Goal: Task Accomplishment & Management: Use online tool/utility

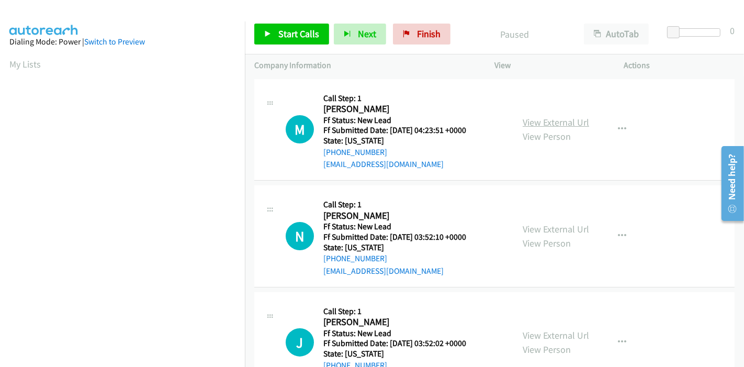
click at [555, 121] on link "View External Url" at bounding box center [556, 122] width 66 height 12
click at [554, 231] on link "View External Url" at bounding box center [556, 229] width 66 height 12
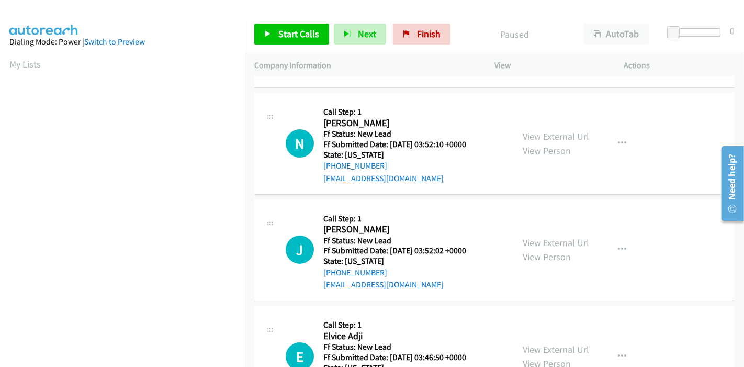
scroll to position [116, 0]
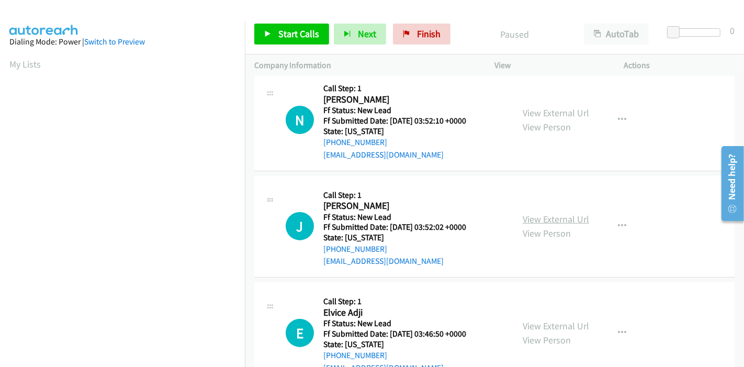
click at [552, 221] on link "View External Url" at bounding box center [556, 219] width 66 height 12
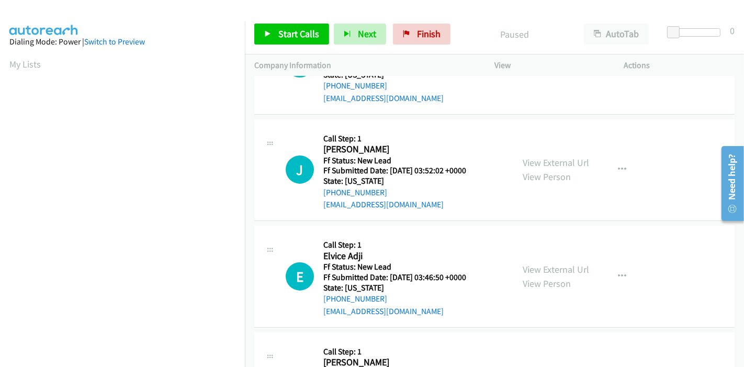
scroll to position [174, 0]
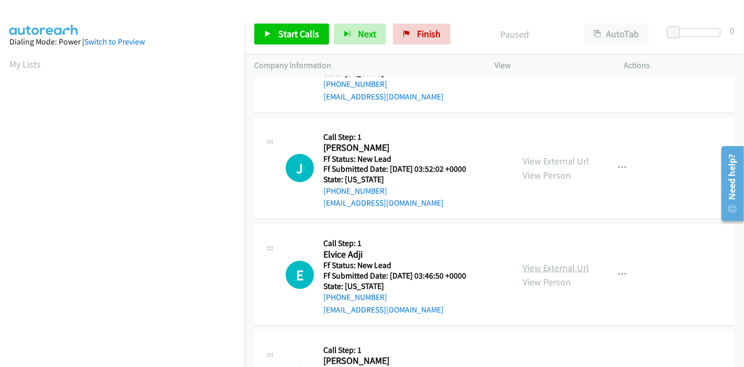
click at [545, 268] on link "View External Url" at bounding box center [556, 268] width 66 height 12
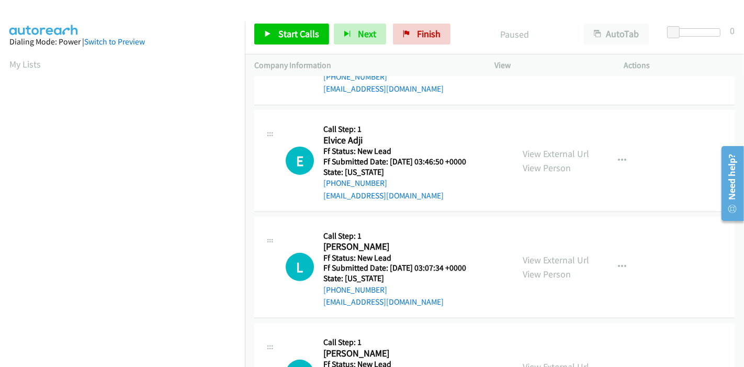
scroll to position [290, 0]
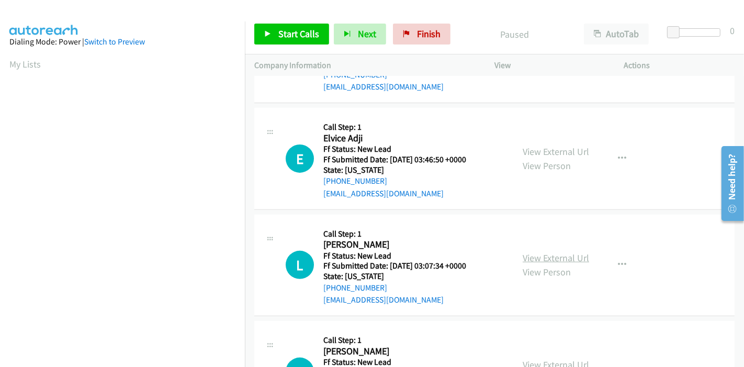
click at [542, 258] on link "View External Url" at bounding box center [556, 258] width 66 height 12
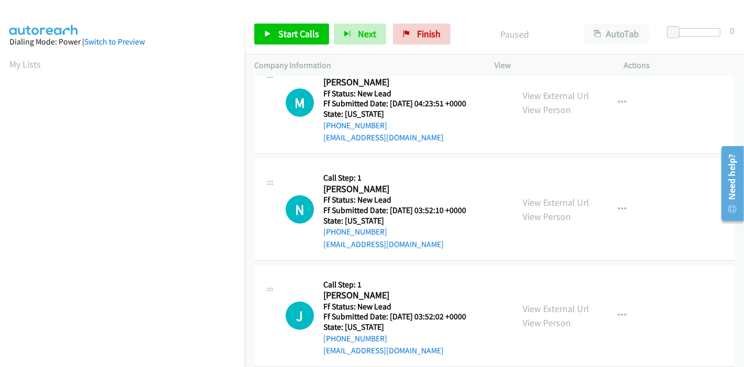
scroll to position [0, 0]
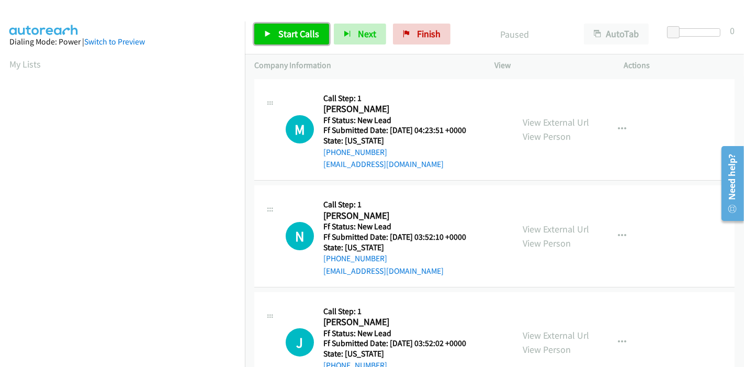
click at [287, 33] on span "Start Calls" at bounding box center [298, 34] width 41 height 12
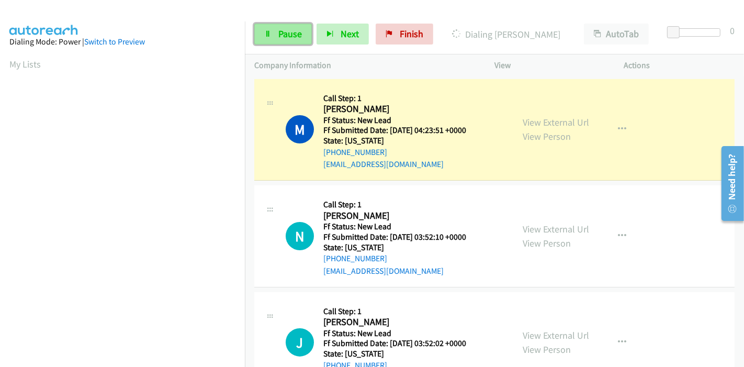
click at [265, 33] on icon at bounding box center [267, 34] width 7 height 7
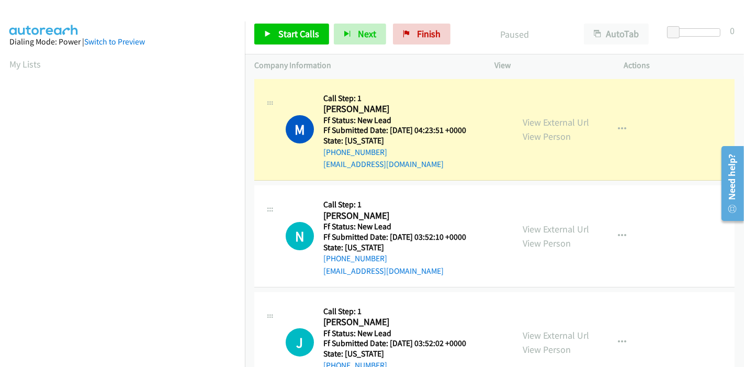
scroll to position [221, 0]
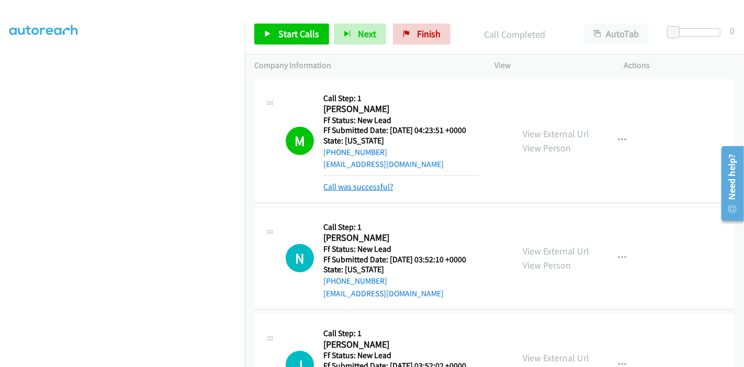
click at [366, 185] on link "Call was successful?" at bounding box center [358, 187] width 70 height 10
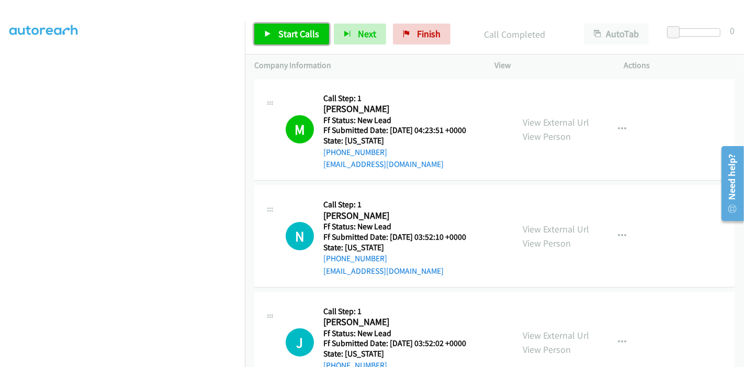
click at [270, 31] on icon at bounding box center [267, 34] width 7 height 7
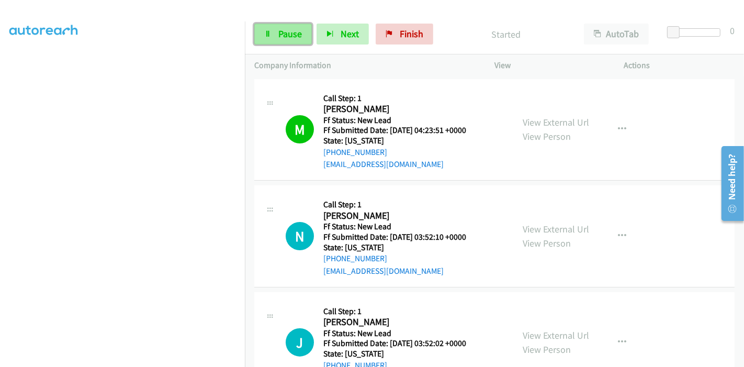
click at [275, 37] on link "Pause" at bounding box center [283, 34] width 58 height 21
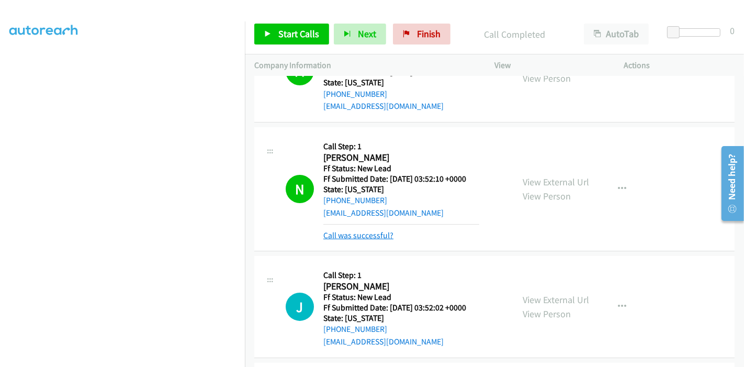
click at [355, 234] on link "Call was successful?" at bounding box center [358, 235] width 70 height 10
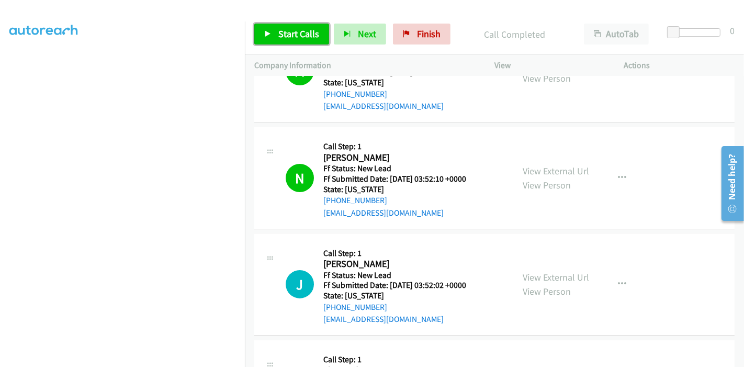
click at [274, 40] on link "Start Calls" at bounding box center [291, 34] width 75 height 21
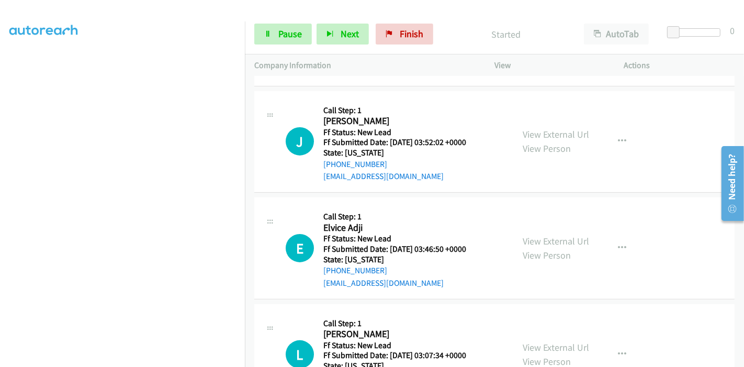
scroll to position [232, 0]
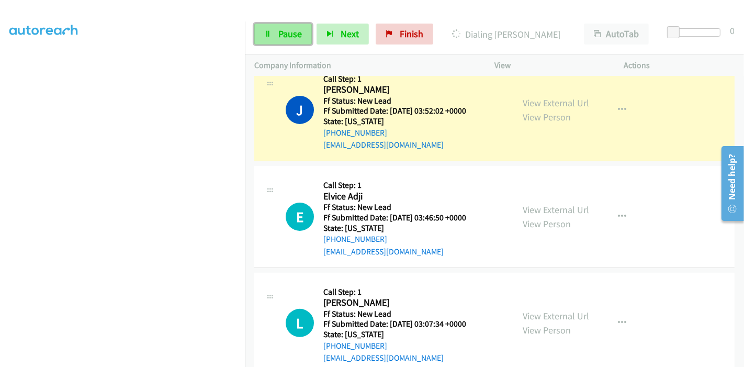
click at [289, 40] on link "Pause" at bounding box center [283, 34] width 58 height 21
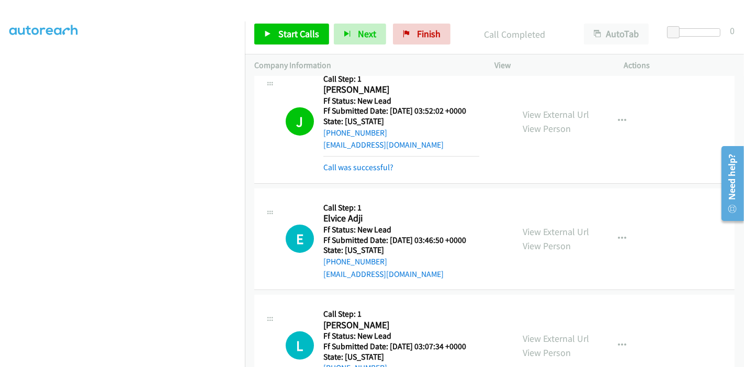
scroll to position [118, 0]
click at [375, 168] on link "Call was successful?" at bounding box center [358, 167] width 70 height 10
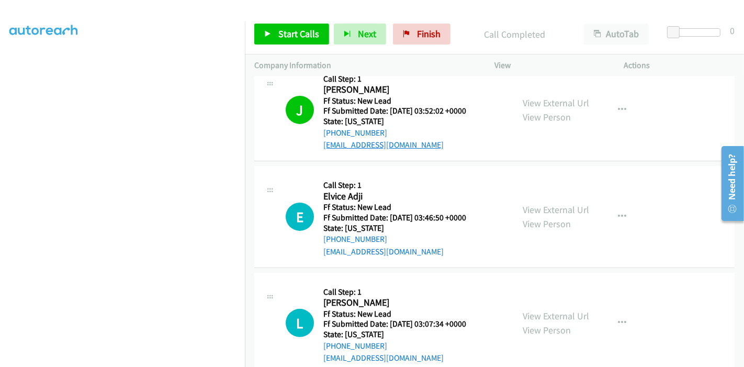
scroll to position [174, 0]
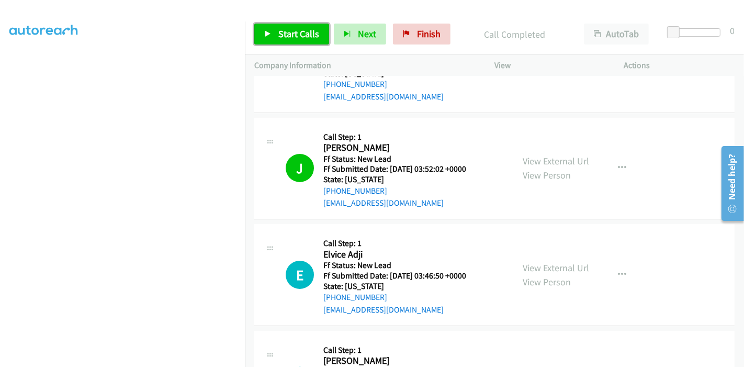
click at [288, 30] on span "Start Calls" at bounding box center [298, 34] width 41 height 12
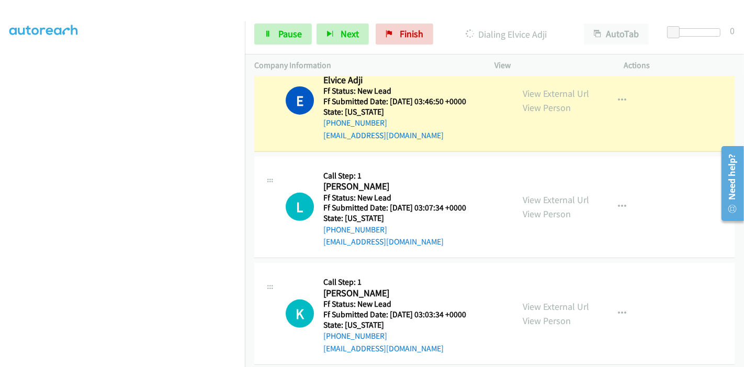
scroll to position [221, 0]
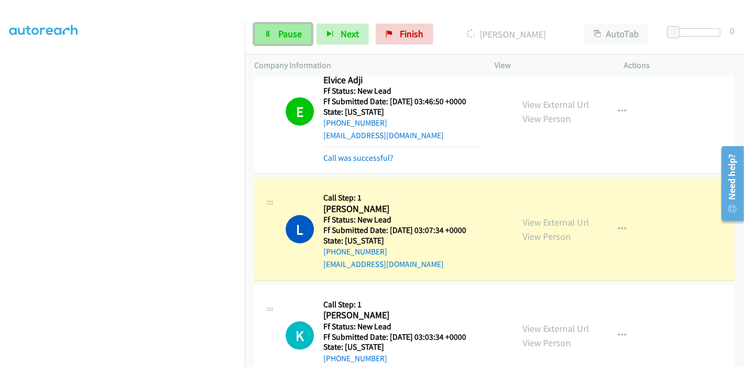
click at [278, 37] on span "Pause" at bounding box center [290, 34] width 24 height 12
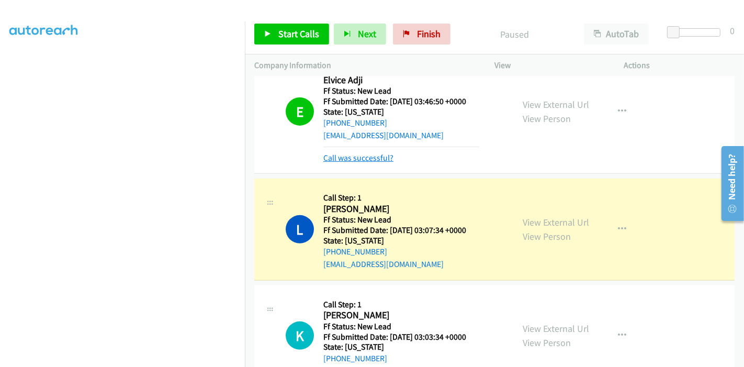
click at [369, 157] on link "Call was successful?" at bounding box center [358, 158] width 70 height 10
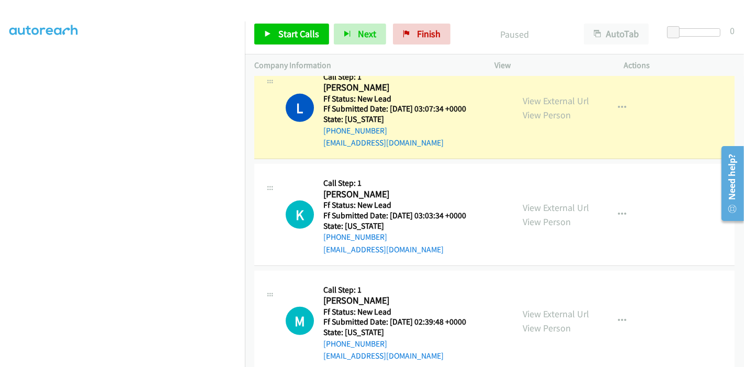
scroll to position [464, 0]
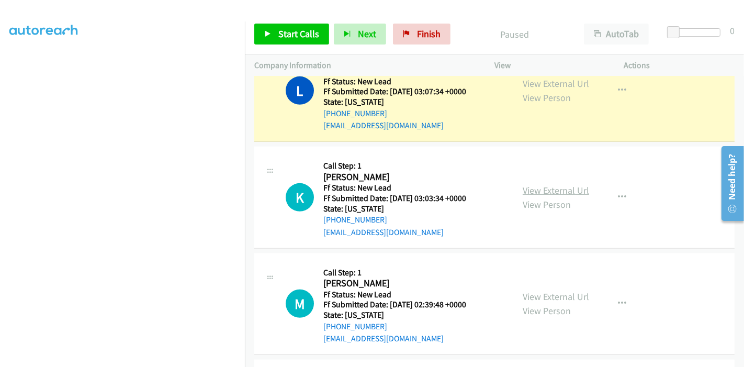
click at [548, 185] on link "View External Url" at bounding box center [556, 190] width 66 height 12
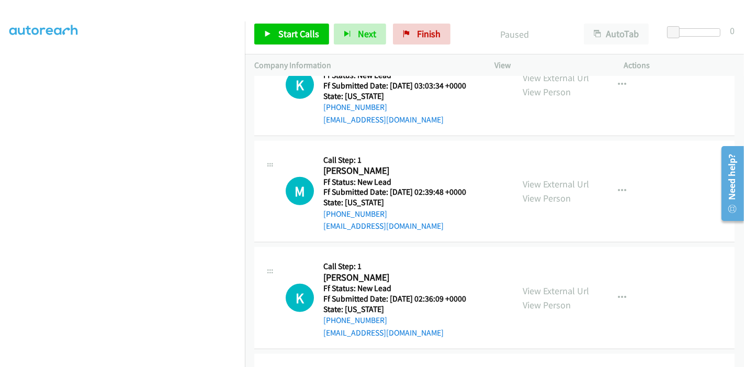
scroll to position [581, 0]
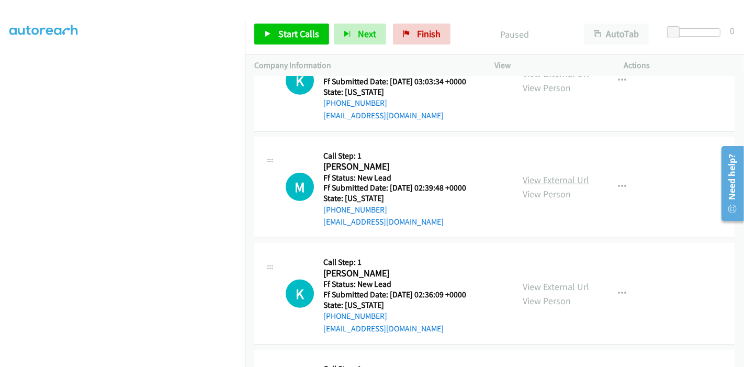
click at [533, 174] on link "View External Url" at bounding box center [556, 180] width 66 height 12
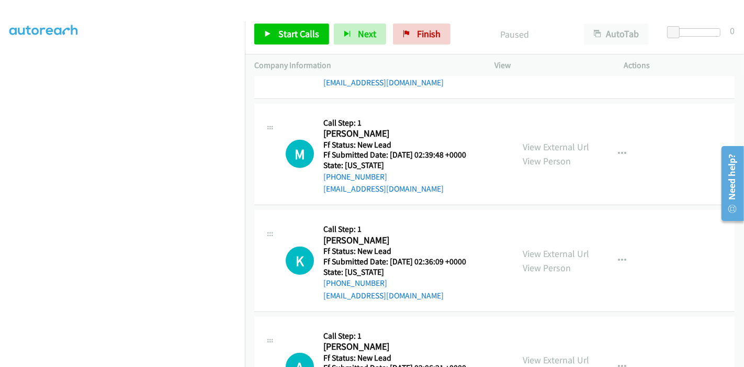
scroll to position [639, 0]
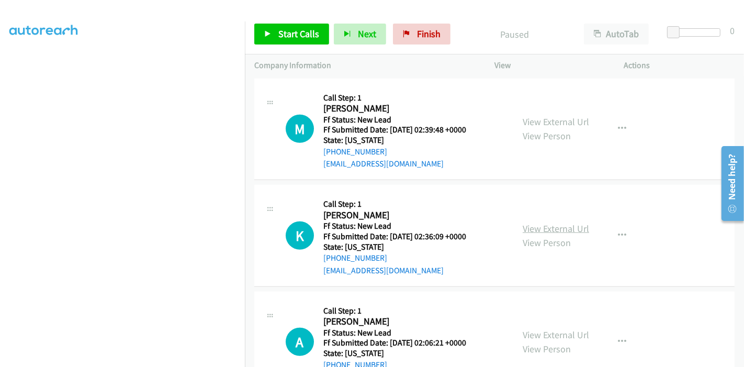
click at [539, 228] on link "View External Url" at bounding box center [556, 228] width 66 height 12
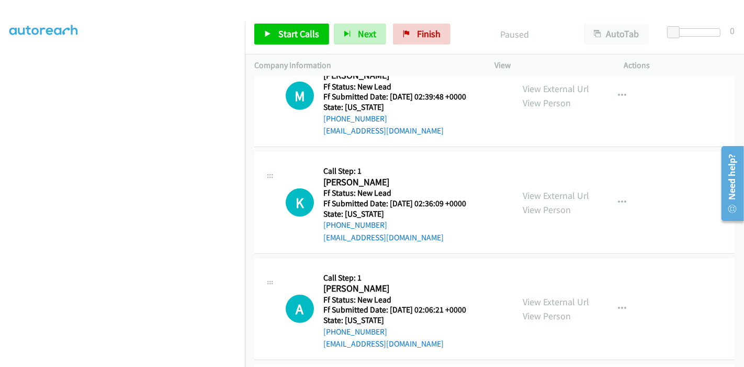
scroll to position [697, 0]
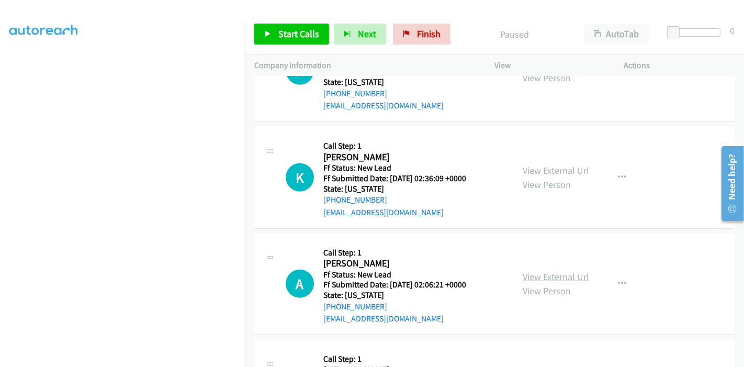
click at [529, 273] on link "View External Url" at bounding box center [556, 276] width 66 height 12
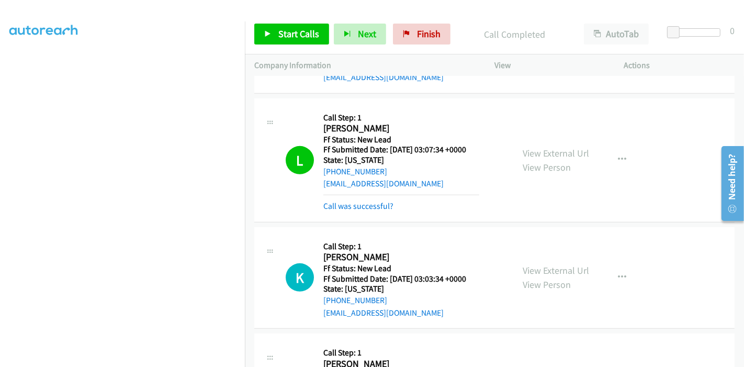
scroll to position [464, 0]
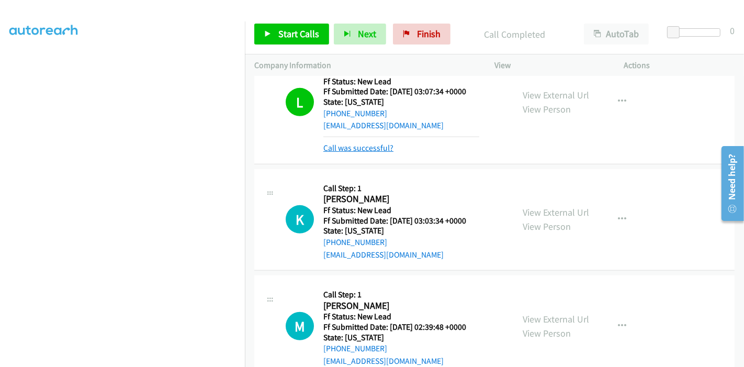
click at [372, 148] on link "Call was successful?" at bounding box center [358, 148] width 70 height 10
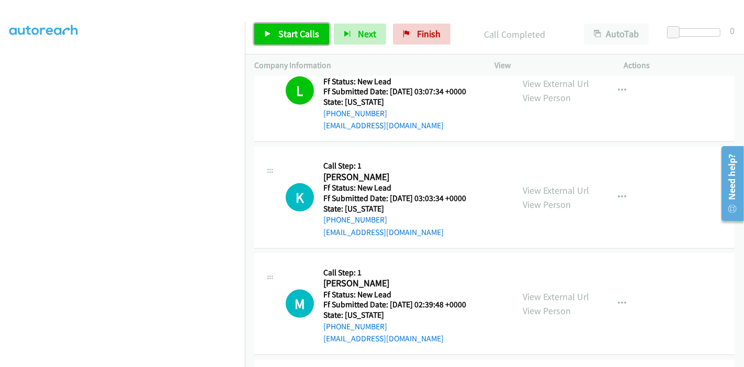
click at [272, 27] on link "Start Calls" at bounding box center [291, 34] width 75 height 21
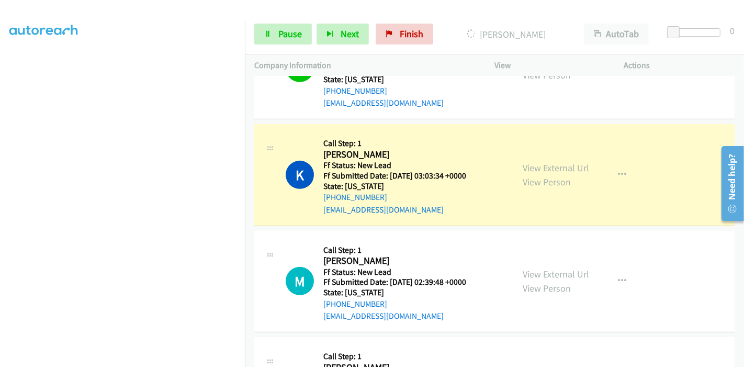
scroll to position [523, 0]
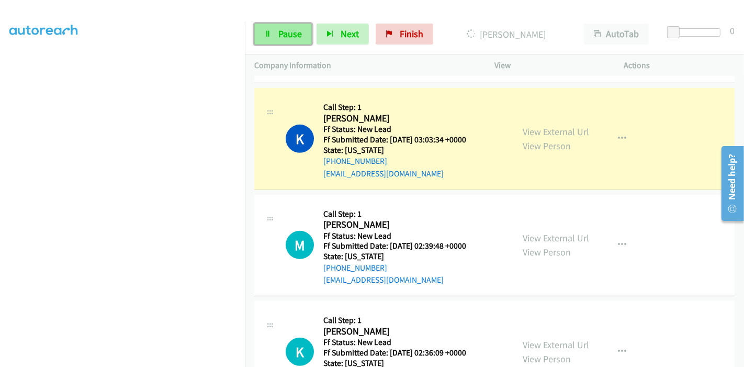
click at [281, 35] on span "Pause" at bounding box center [290, 34] width 24 height 12
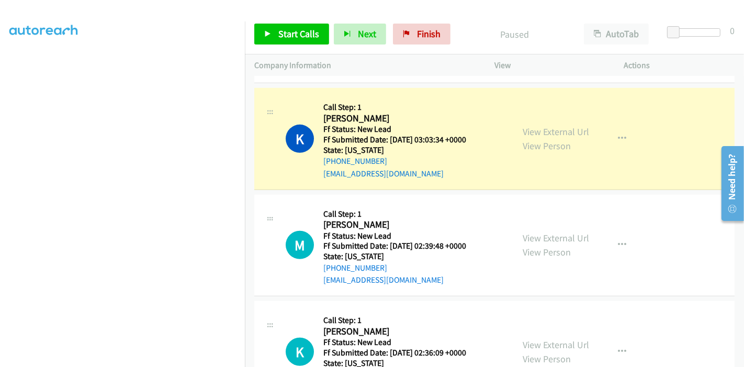
scroll to position [464, 0]
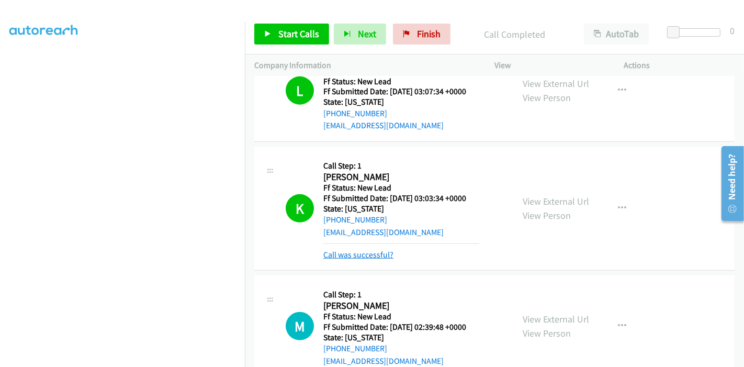
click at [367, 254] on link "Call was successful?" at bounding box center [358, 255] width 70 height 10
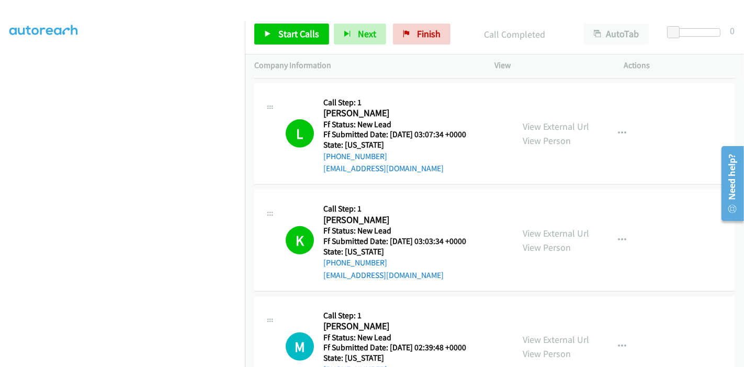
scroll to position [406, 0]
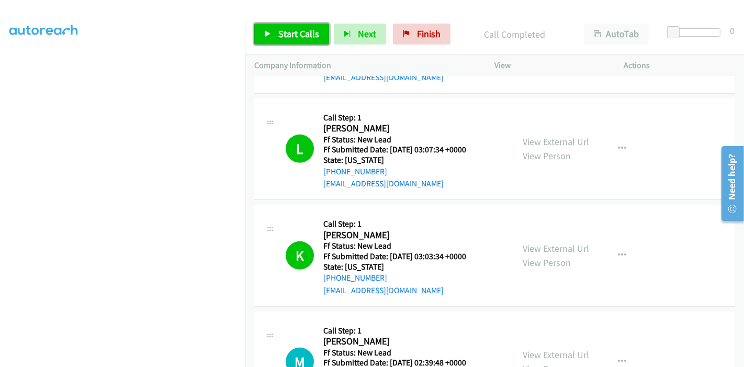
click at [286, 27] on link "Start Calls" at bounding box center [291, 34] width 75 height 21
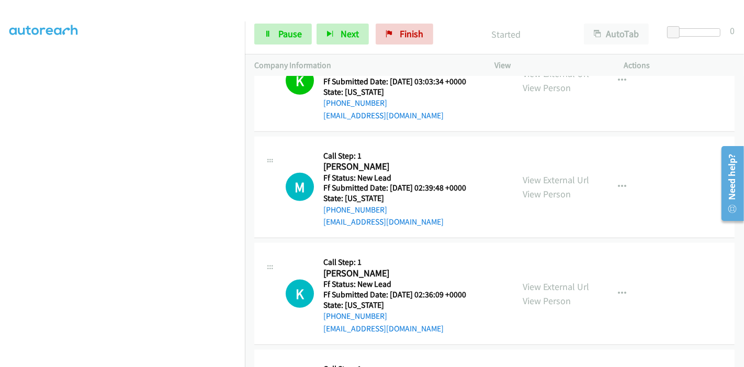
scroll to position [639, 0]
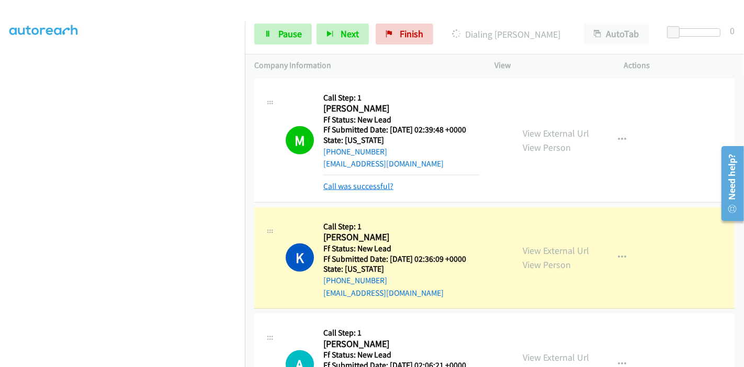
click at [365, 188] on link "Call was successful?" at bounding box center [358, 186] width 70 height 10
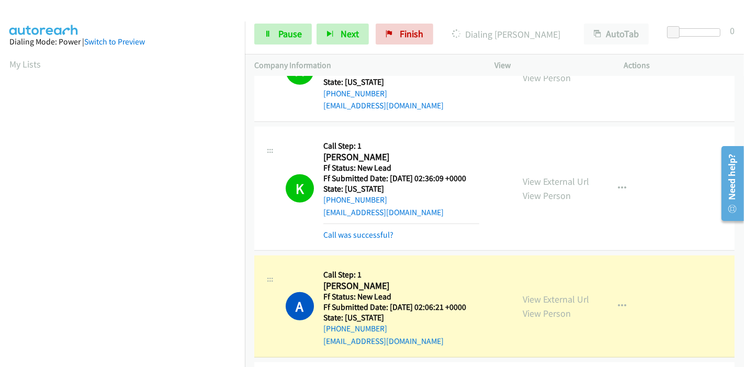
scroll to position [221, 0]
click at [263, 33] on link "Pause" at bounding box center [283, 34] width 58 height 21
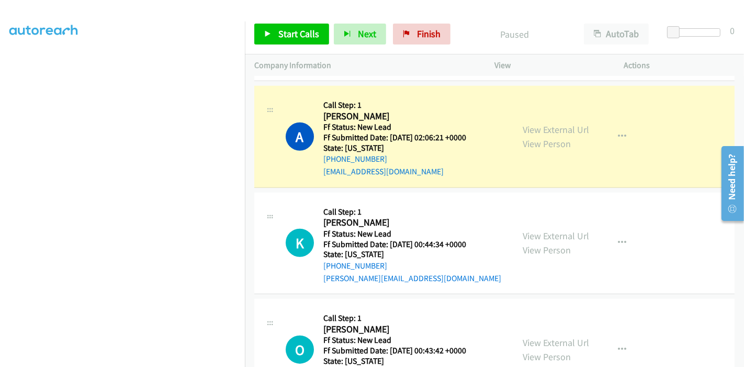
scroll to position [871, 0]
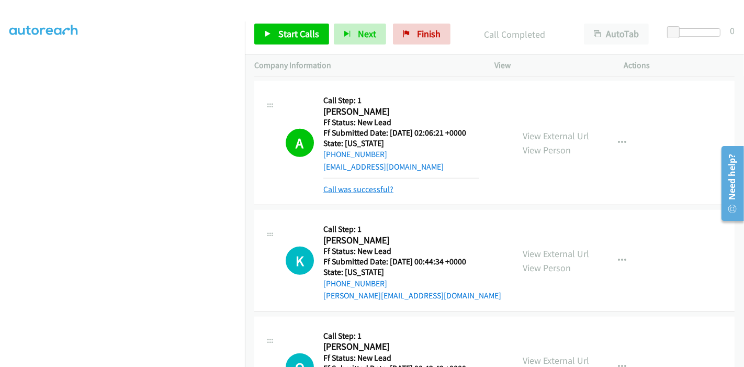
click at [353, 185] on link "Call was successful?" at bounding box center [358, 189] width 70 height 10
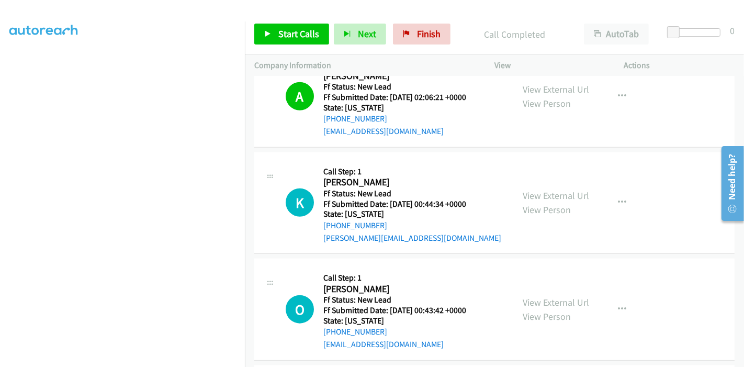
scroll to position [929, 0]
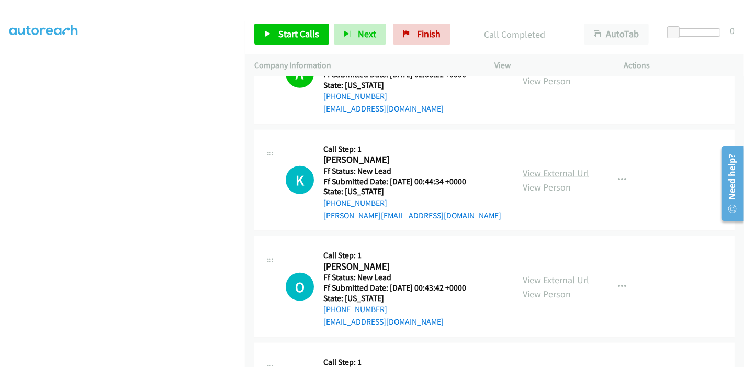
click at [577, 174] on link "View External Url" at bounding box center [556, 173] width 66 height 12
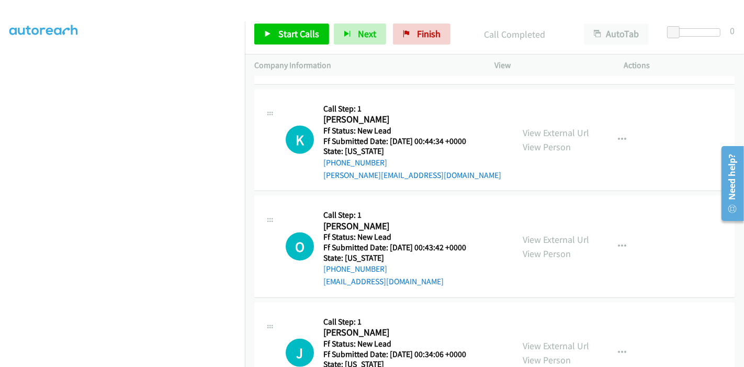
scroll to position [988, 0]
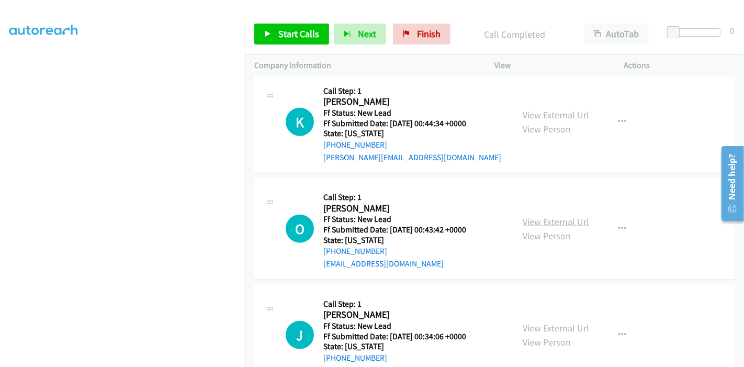
click at [546, 220] on link "View External Url" at bounding box center [556, 222] width 66 height 12
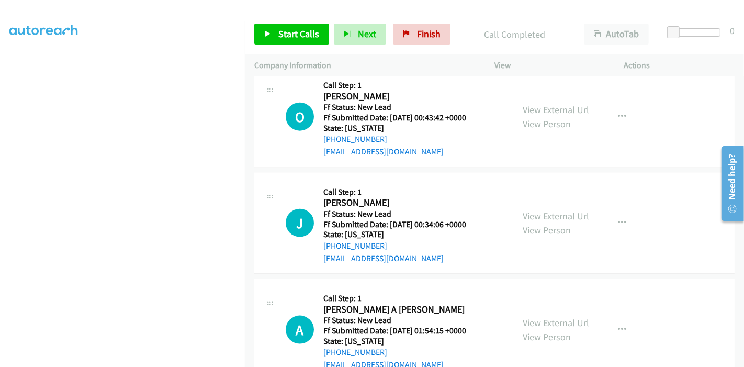
scroll to position [1104, 0]
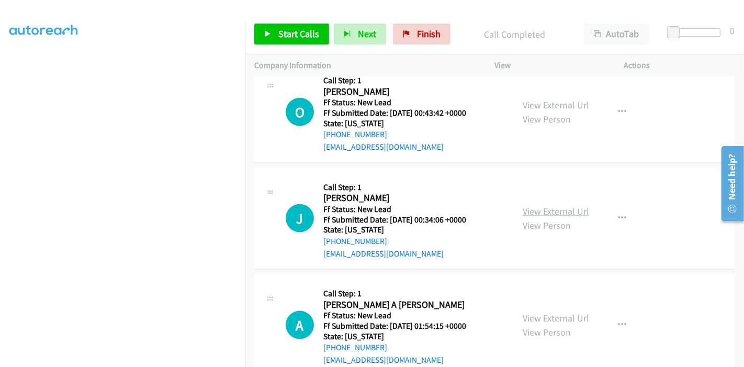
click at [525, 213] on link "View External Url" at bounding box center [556, 211] width 66 height 12
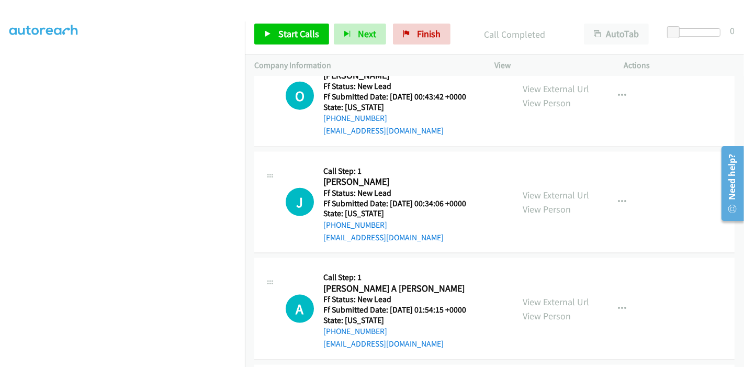
scroll to position [1162, 0]
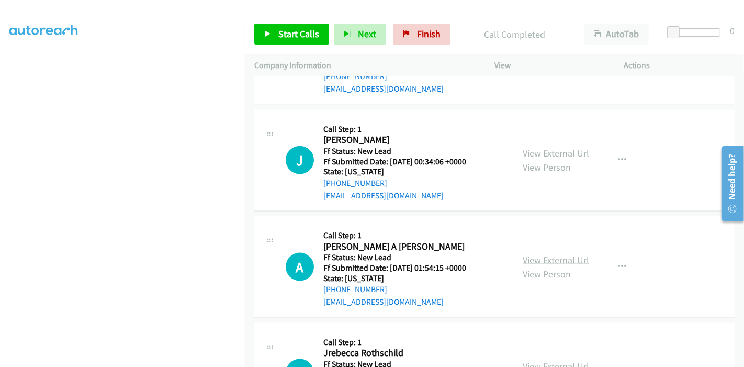
click at [538, 257] on link "View External Url" at bounding box center [556, 260] width 66 height 12
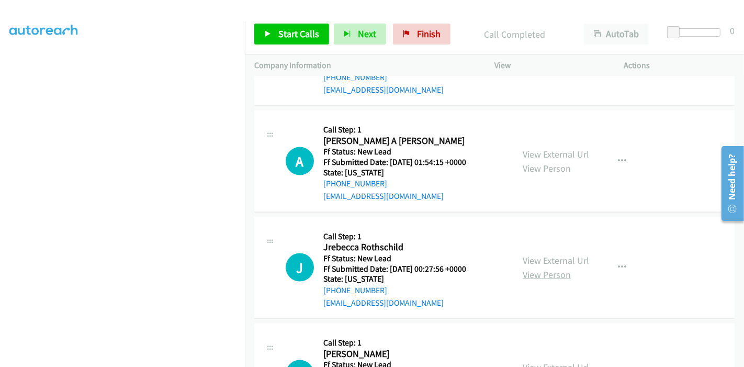
scroll to position [1278, 0]
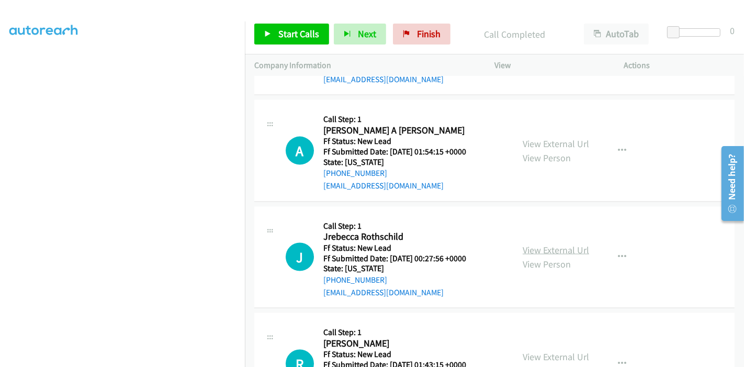
click at [539, 247] on link "View External Url" at bounding box center [556, 250] width 66 height 12
click at [288, 35] on span "Start Calls" at bounding box center [298, 34] width 41 height 12
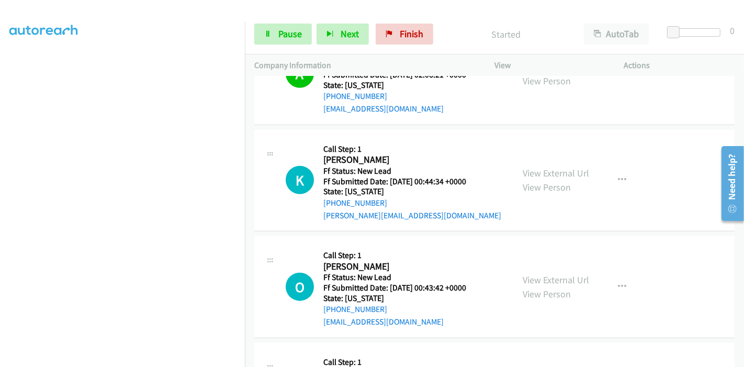
scroll to position [988, 0]
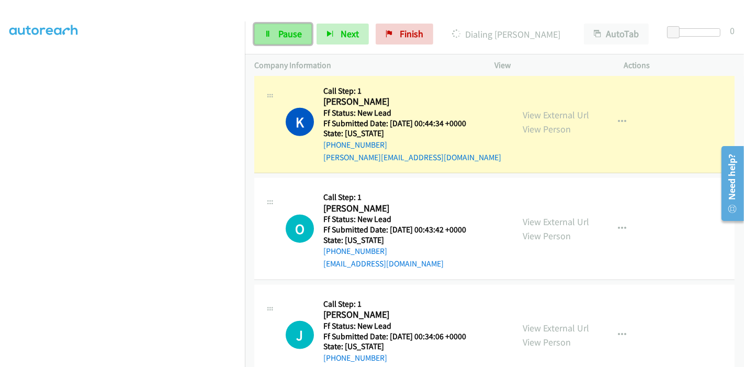
click at [288, 31] on span "Pause" at bounding box center [290, 34] width 24 height 12
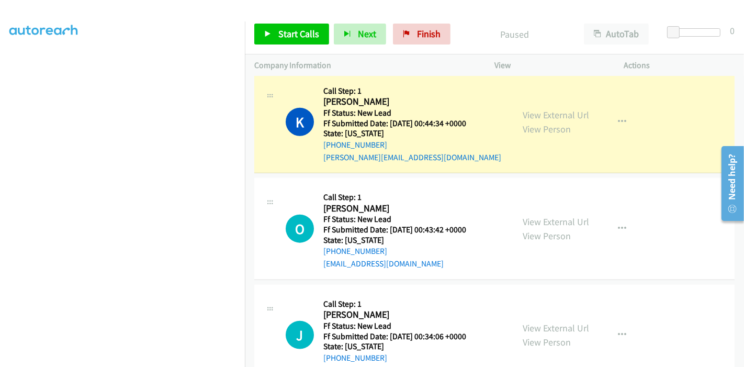
scroll to position [221, 0]
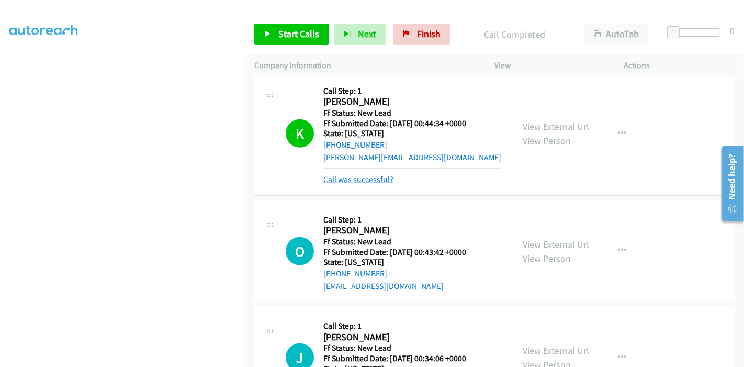
click at [377, 175] on link "Call was successful?" at bounding box center [358, 179] width 70 height 10
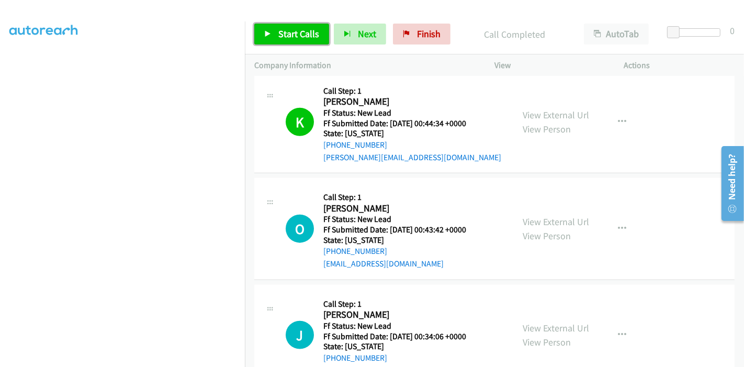
click at [278, 33] on span "Start Calls" at bounding box center [298, 34] width 41 height 12
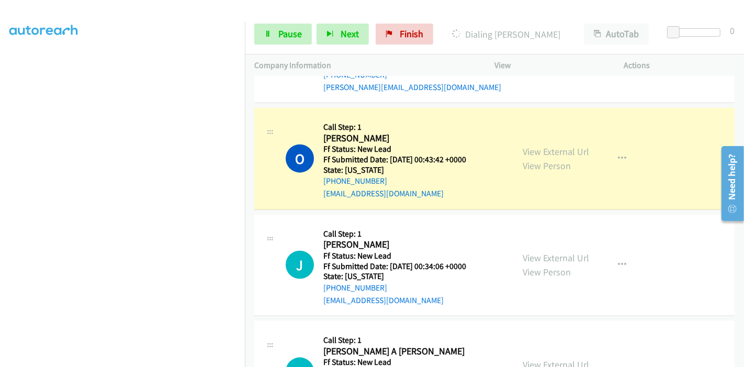
scroll to position [988, 0]
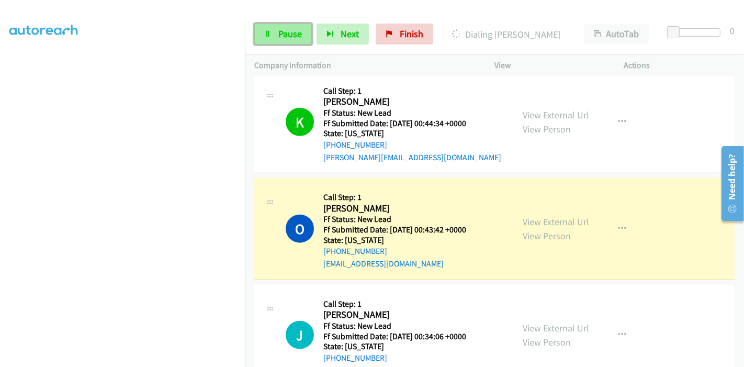
click at [283, 39] on span "Pause" at bounding box center [290, 34] width 24 height 12
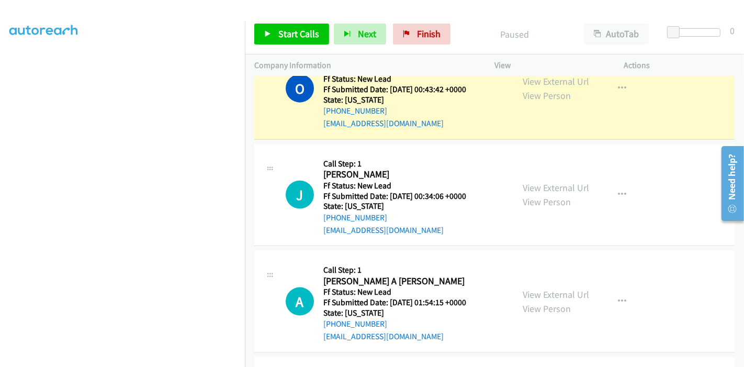
scroll to position [1104, 0]
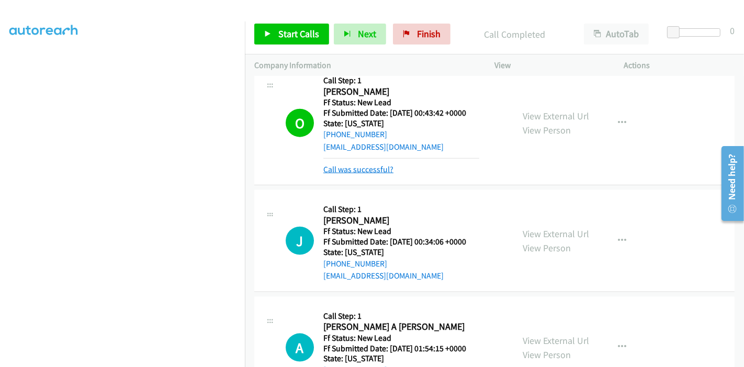
click at [366, 169] on link "Call was successful?" at bounding box center [358, 169] width 70 height 10
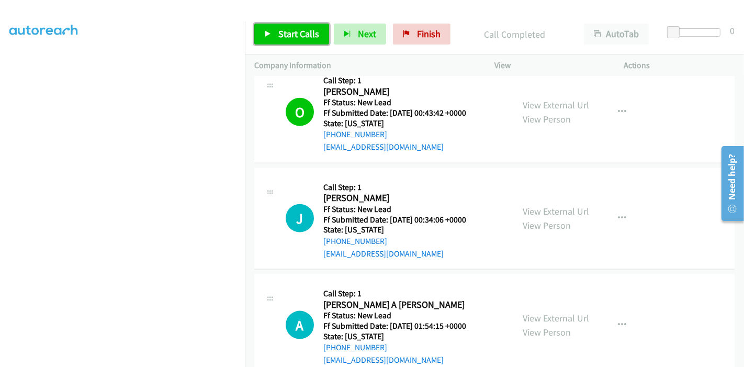
click at [290, 30] on span "Start Calls" at bounding box center [298, 34] width 41 height 12
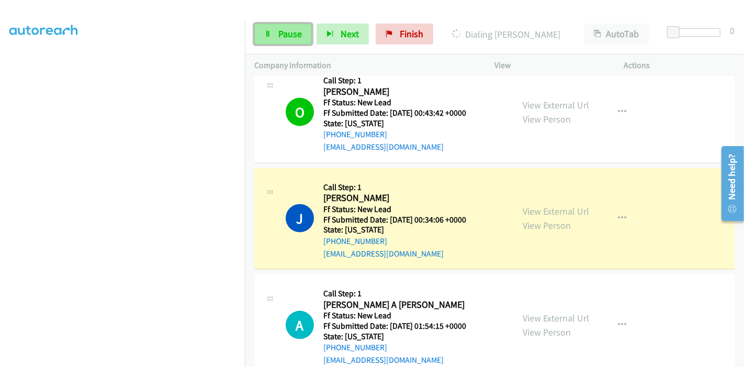
click at [272, 32] on link "Pause" at bounding box center [283, 34] width 58 height 21
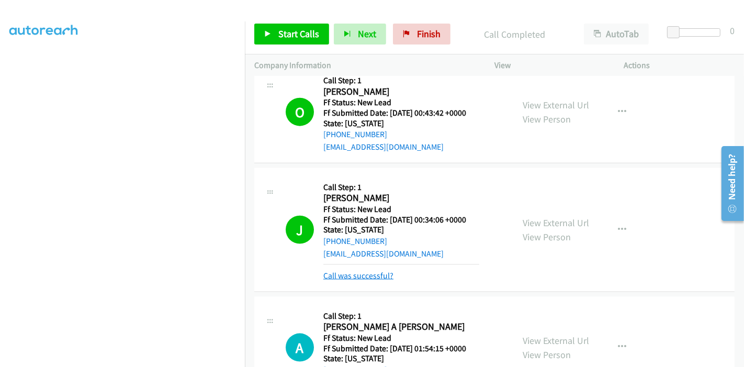
click at [341, 273] on link "Call was successful?" at bounding box center [358, 275] width 70 height 10
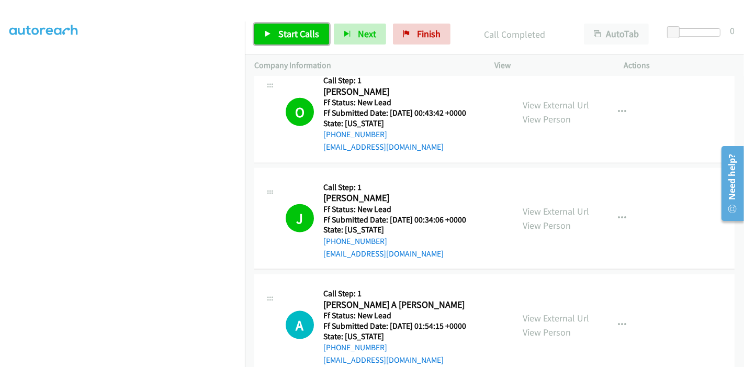
click at [287, 41] on link "Start Calls" at bounding box center [291, 34] width 75 height 21
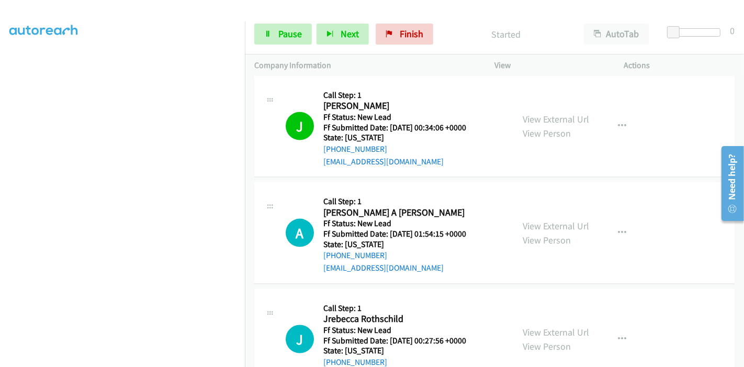
scroll to position [1220, 0]
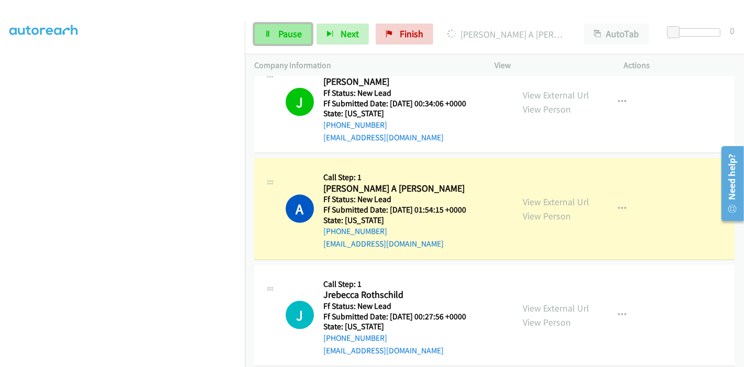
click at [279, 31] on span "Pause" at bounding box center [290, 34] width 24 height 12
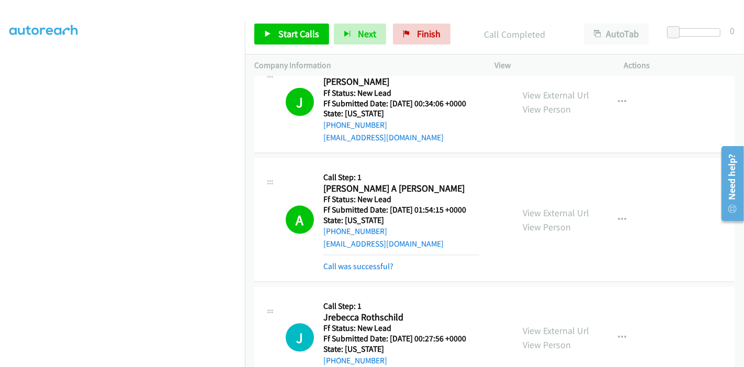
click at [369, 268] on div "Call was successful?" at bounding box center [401, 266] width 156 height 13
click at [368, 264] on link "Call was successful?" at bounding box center [358, 266] width 70 height 10
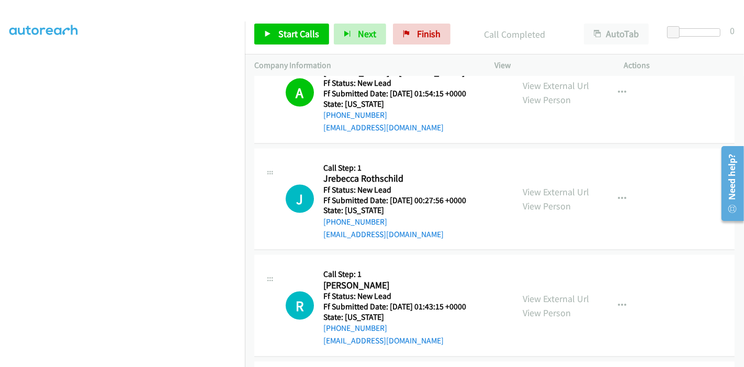
scroll to position [1453, 0]
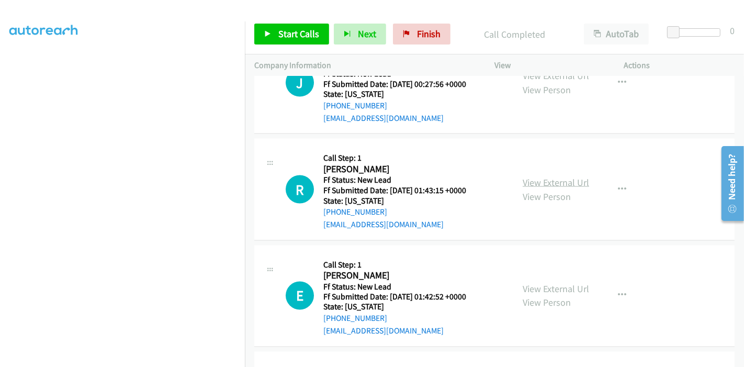
click at [552, 178] on link "View External Url" at bounding box center [556, 182] width 66 height 12
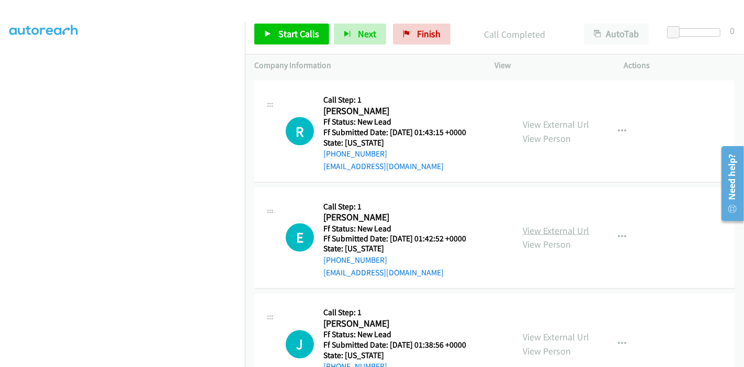
click at [541, 224] on link "View External Url" at bounding box center [556, 230] width 66 height 12
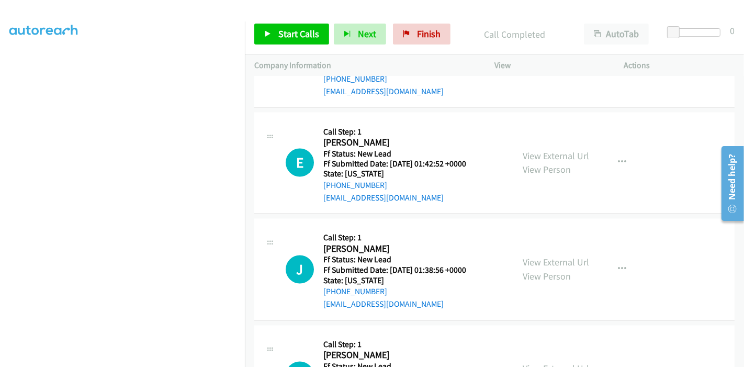
scroll to position [1685, 0]
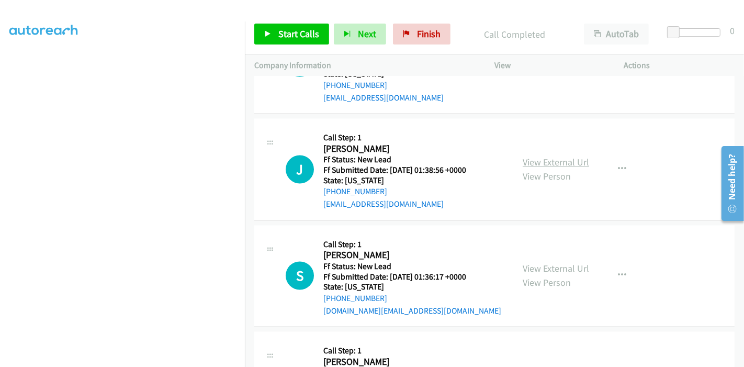
click at [560, 162] on link "View External Url" at bounding box center [556, 162] width 66 height 12
click at [531, 264] on link "View External Url" at bounding box center [556, 269] width 66 height 12
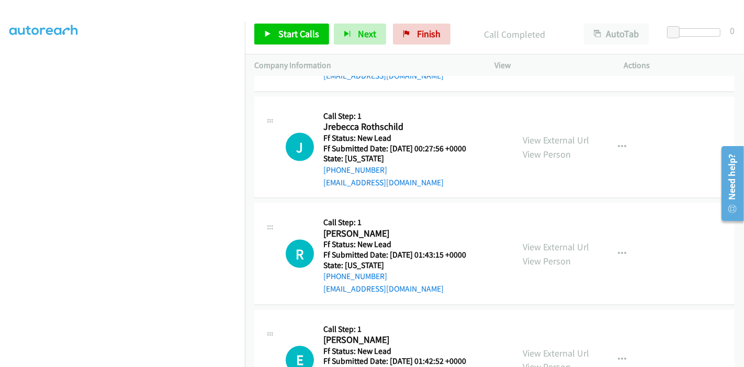
scroll to position [1394, 0]
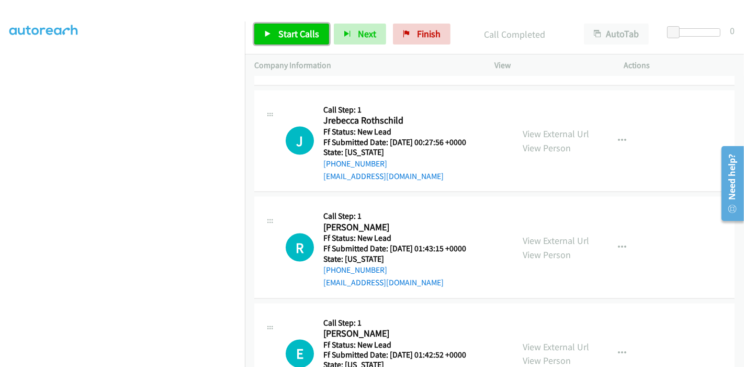
click at [287, 30] on span "Start Calls" at bounding box center [298, 34] width 41 height 12
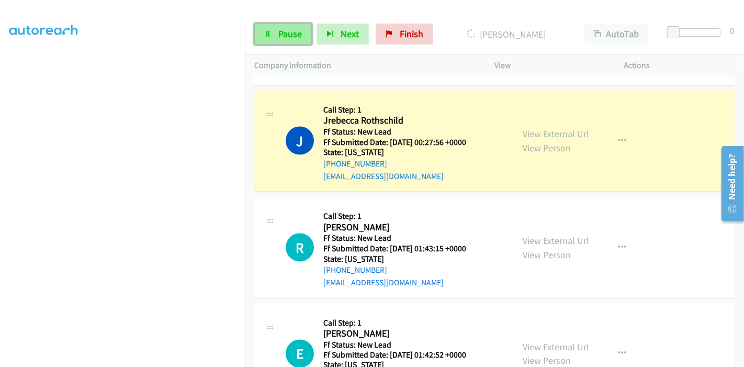
click at [272, 38] on link "Pause" at bounding box center [283, 34] width 58 height 21
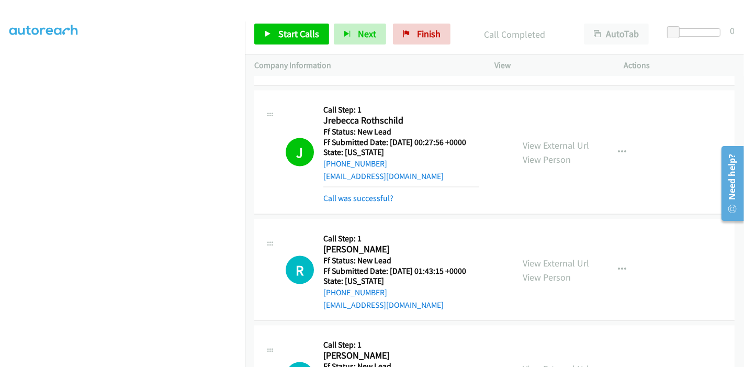
scroll to position [124, 0]
click at [494, 169] on div "J Callback Scheduled Call Step: 1 Jrebecca Rothschild America/New_York Ff Statu…" at bounding box center [395, 152] width 218 height 105
click at [500, 103] on div "J Callback Scheduled Call Step: 1 Jrebecca Rothschild America/New_York Ff Statu…" at bounding box center [383, 152] width 259 height 105
click at [274, 101] on div at bounding box center [270, 114] width 13 height 28
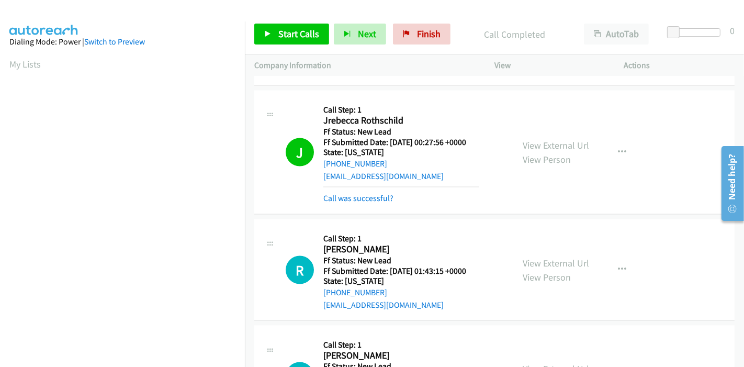
click at [505, 124] on div "J Callback Scheduled Call Step: 1 Jrebecca Rothschild America/New_York Ff Statu…" at bounding box center [383, 152] width 259 height 105
click at [360, 195] on link "Call was successful?" at bounding box center [358, 198] width 70 height 10
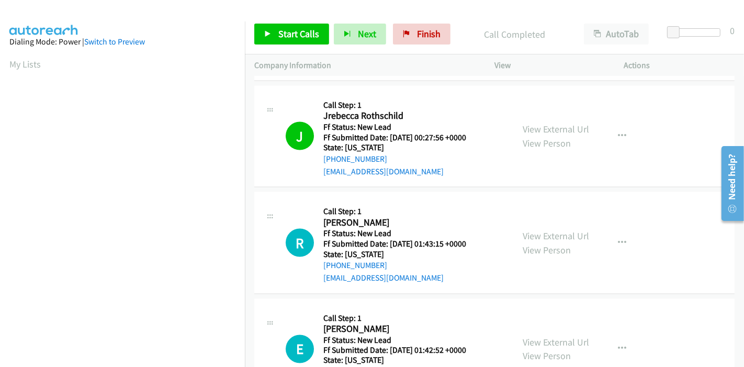
scroll to position [1394, 0]
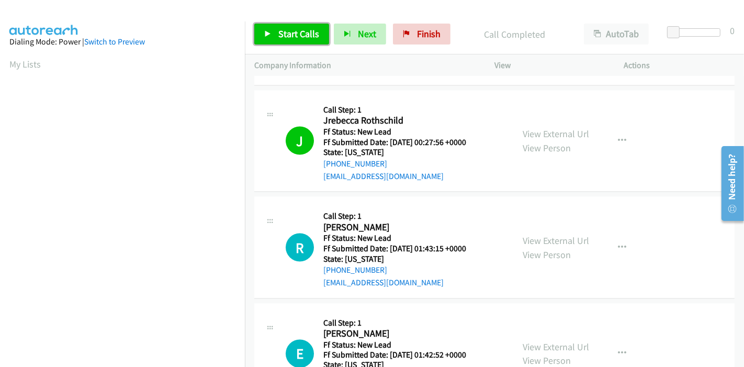
click at [279, 29] on span "Start Calls" at bounding box center [298, 34] width 41 height 12
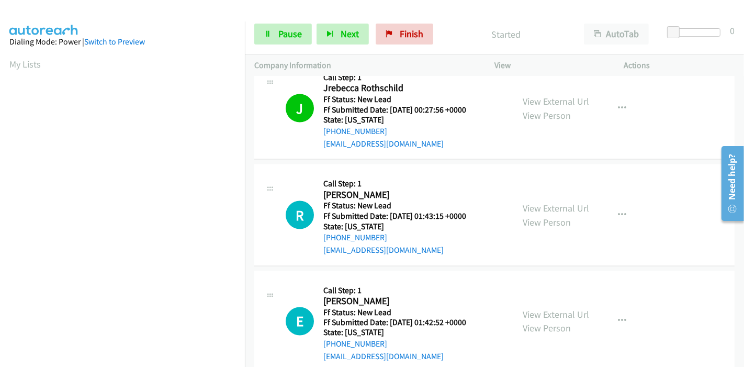
scroll to position [1453, 0]
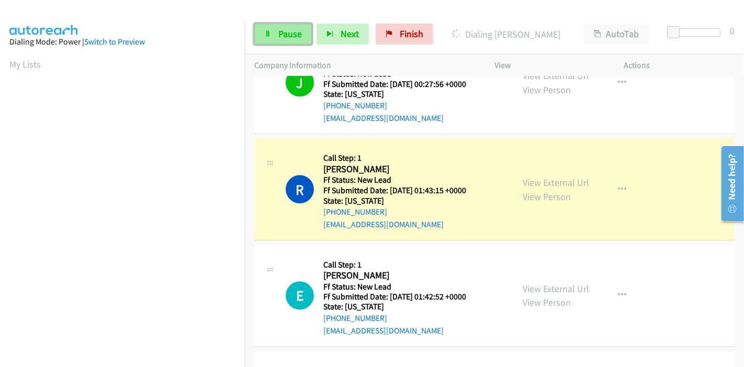
click at [275, 37] on link "Pause" at bounding box center [283, 34] width 58 height 21
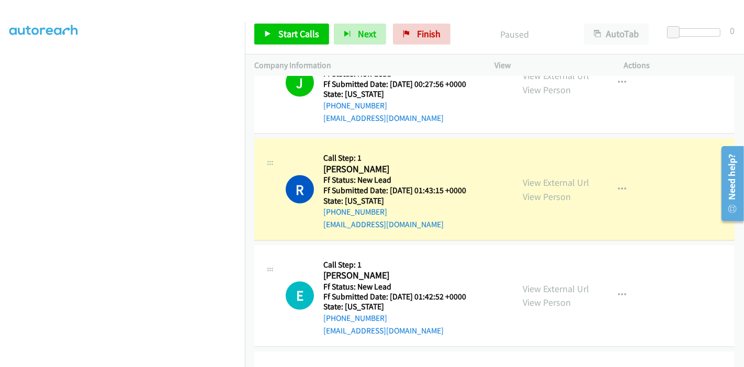
scroll to position [221, 0]
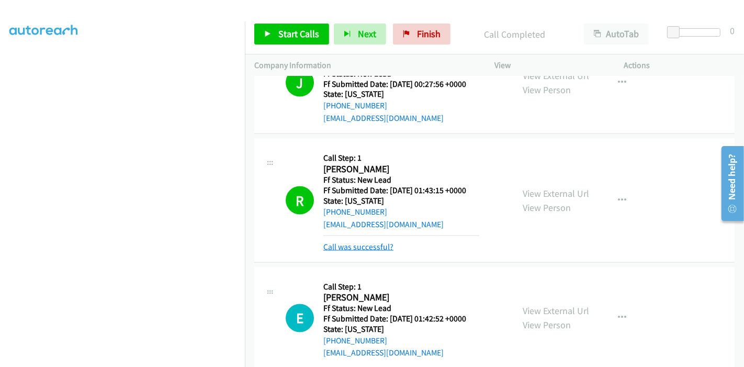
click at [373, 245] on link "Call was successful?" at bounding box center [358, 247] width 70 height 10
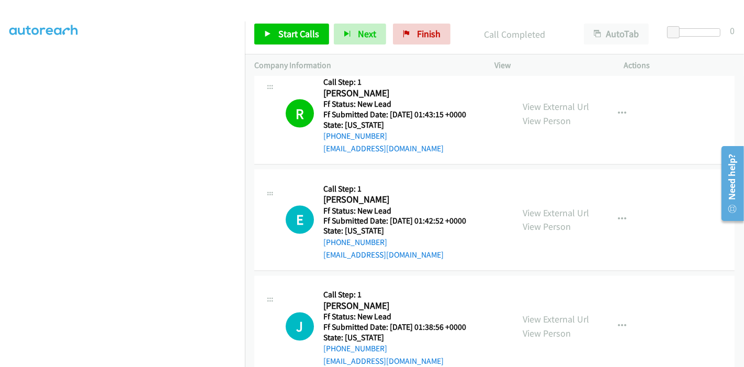
scroll to position [1569, 0]
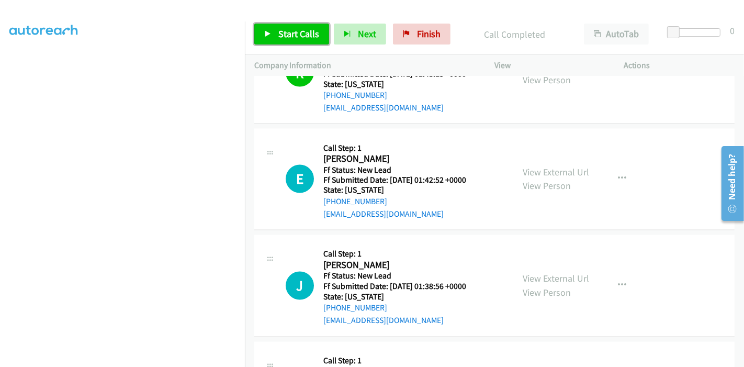
click at [276, 38] on link "Start Calls" at bounding box center [291, 34] width 75 height 21
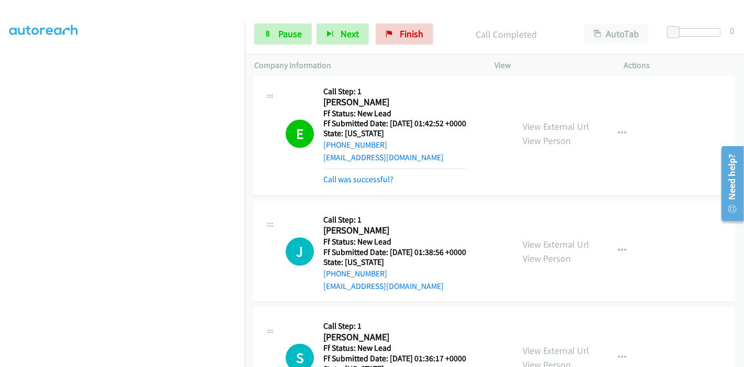
scroll to position [1627, 0]
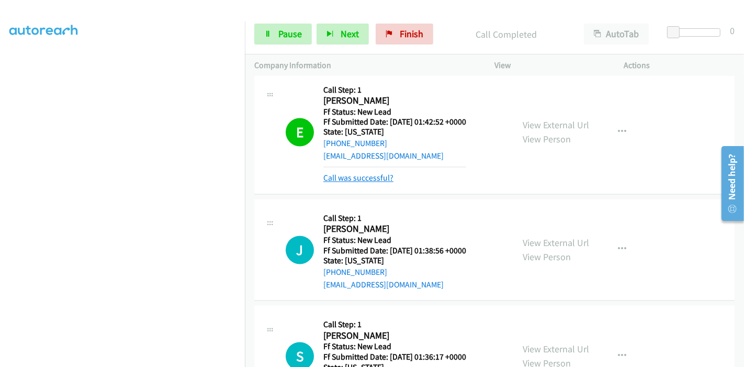
click at [360, 178] on link "Call was successful?" at bounding box center [358, 178] width 70 height 10
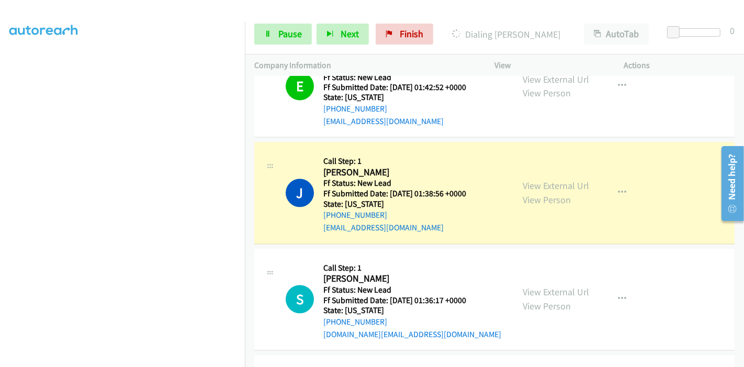
scroll to position [1685, 0]
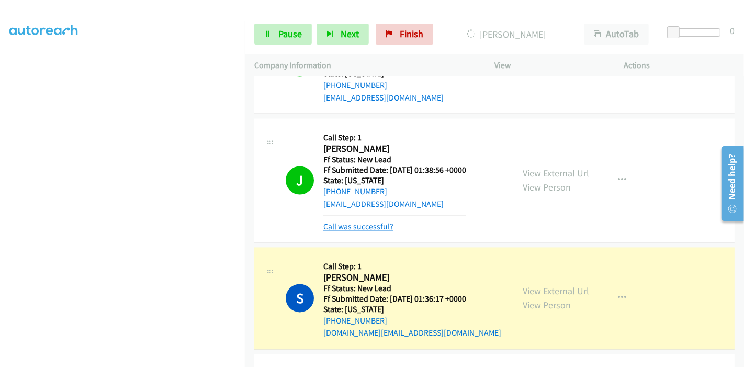
click at [378, 222] on link "Call was successful?" at bounding box center [358, 227] width 70 height 10
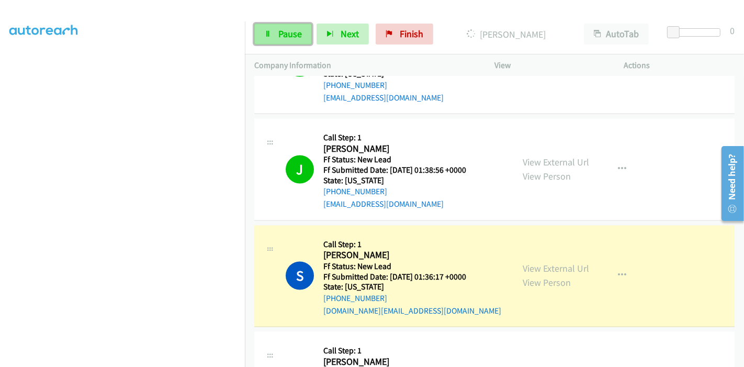
click at [282, 33] on span "Pause" at bounding box center [290, 34] width 24 height 12
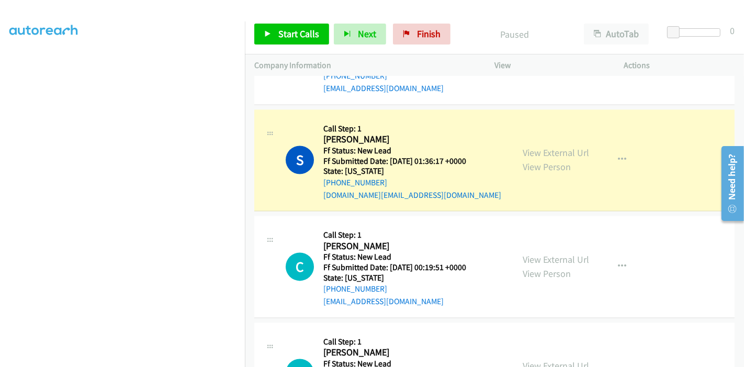
scroll to position [1859, 0]
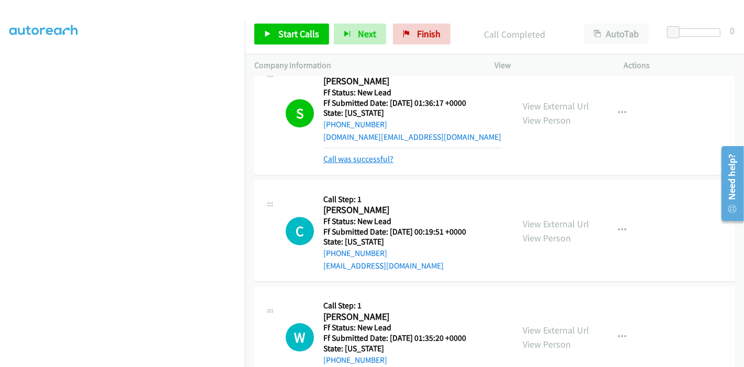
click at [348, 154] on link "Call was successful?" at bounding box center [358, 159] width 70 height 10
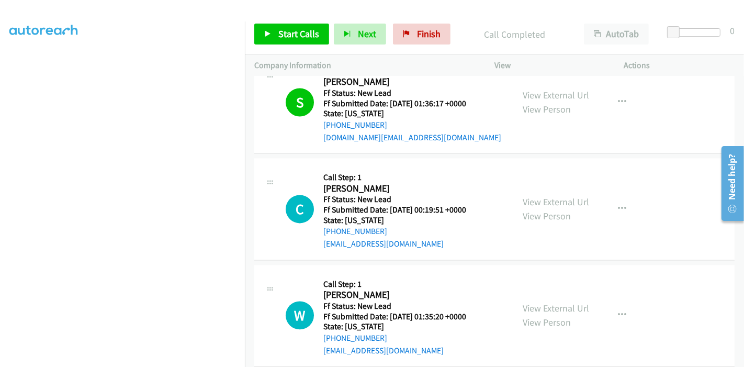
scroll to position [1918, 0]
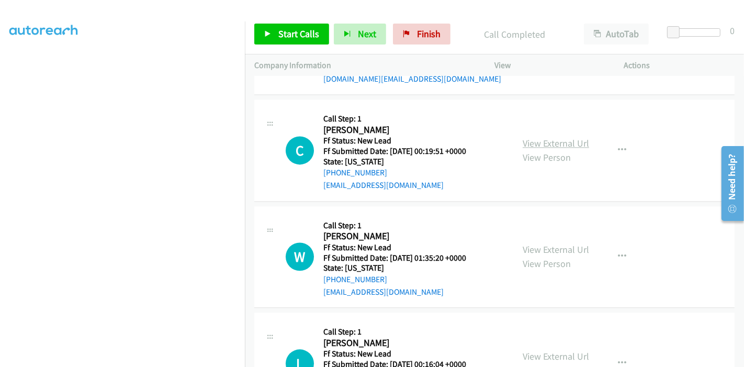
click at [546, 137] on link "View External Url" at bounding box center [556, 143] width 66 height 12
click at [550, 247] on link "View External Url" at bounding box center [556, 249] width 66 height 12
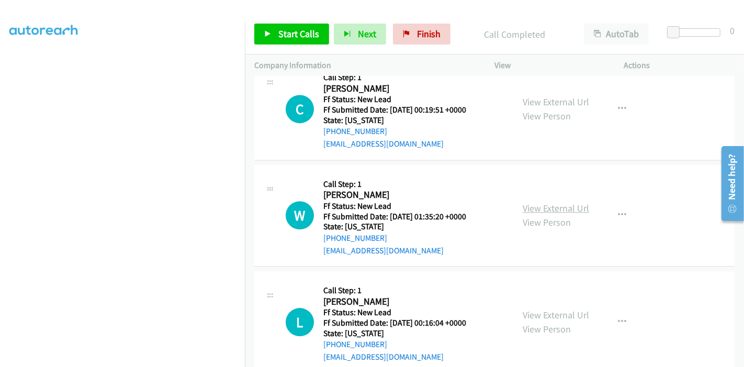
scroll to position [2034, 0]
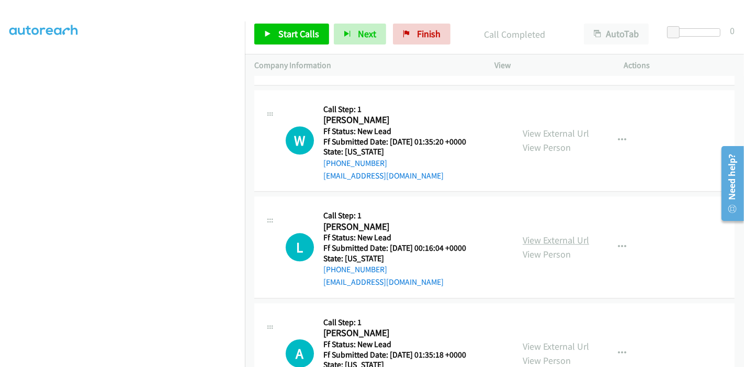
click at [523, 234] on link "View External Url" at bounding box center [556, 240] width 66 height 12
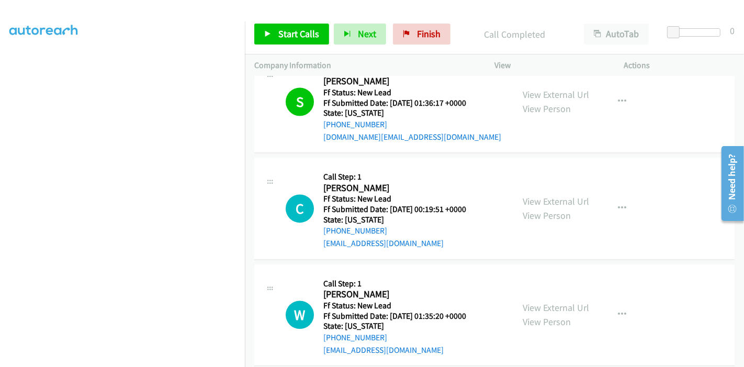
scroll to position [1918, 0]
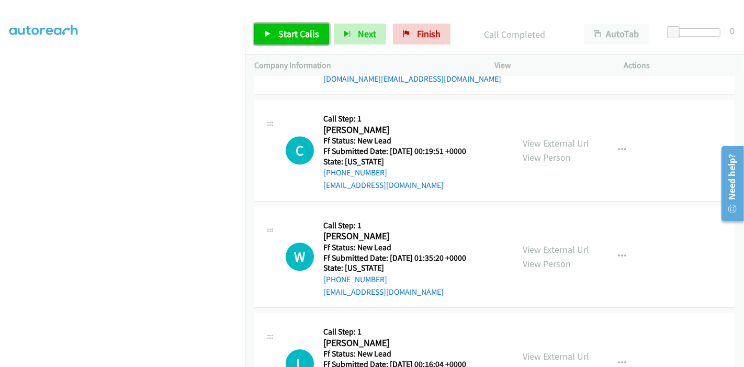
click at [282, 36] on span "Start Calls" at bounding box center [298, 34] width 41 height 12
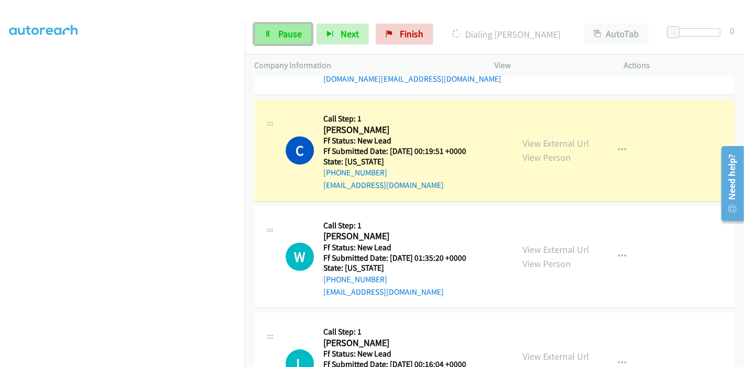
click at [280, 39] on span "Pause" at bounding box center [290, 34] width 24 height 12
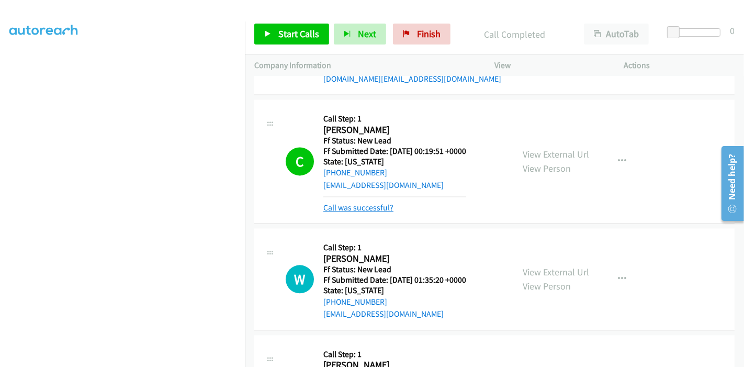
click at [356, 204] on link "Call was successful?" at bounding box center [358, 207] width 70 height 10
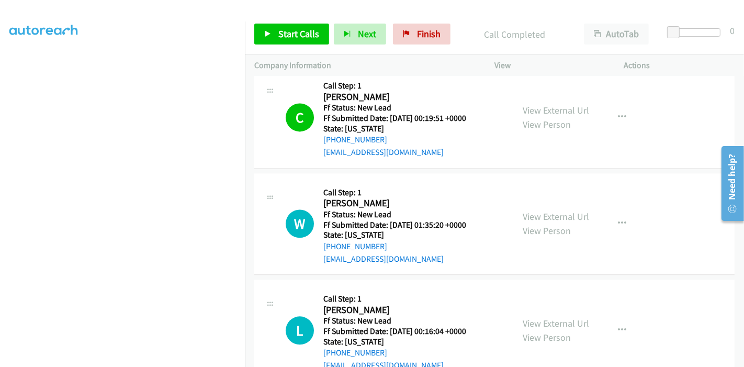
scroll to position [1976, 0]
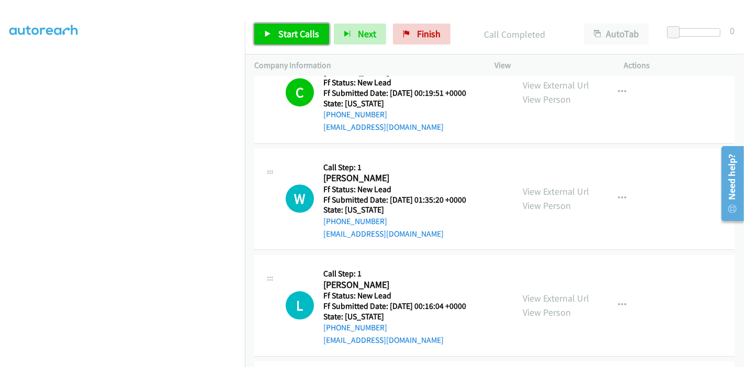
click at [276, 33] on link "Start Calls" at bounding box center [291, 34] width 75 height 21
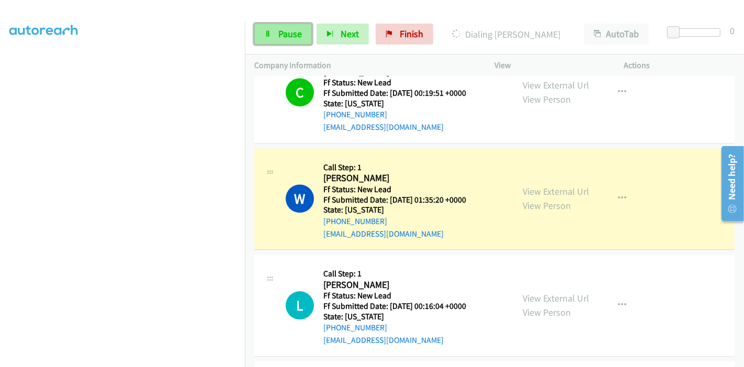
click at [279, 32] on span "Pause" at bounding box center [290, 34] width 24 height 12
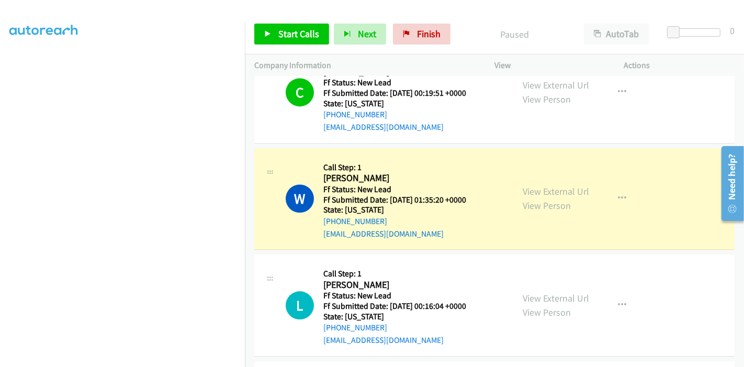
scroll to position [2034, 0]
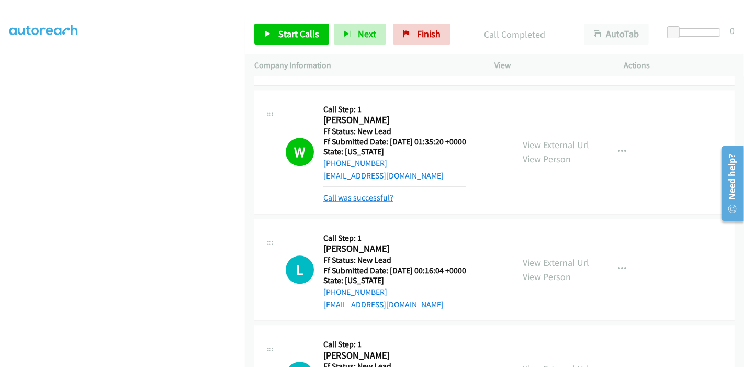
click at [381, 192] on link "Call was successful?" at bounding box center [358, 197] width 70 height 10
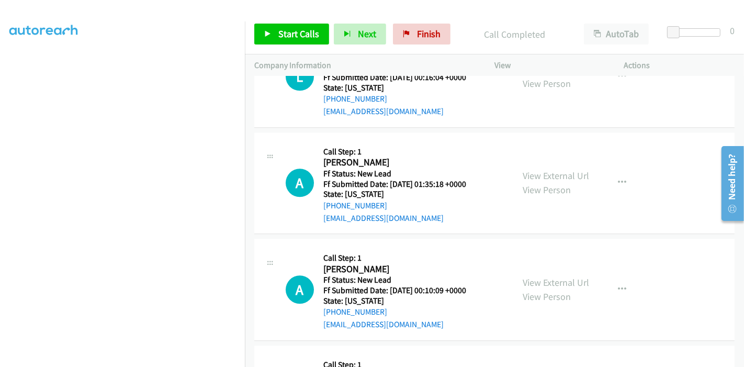
scroll to position [2208, 0]
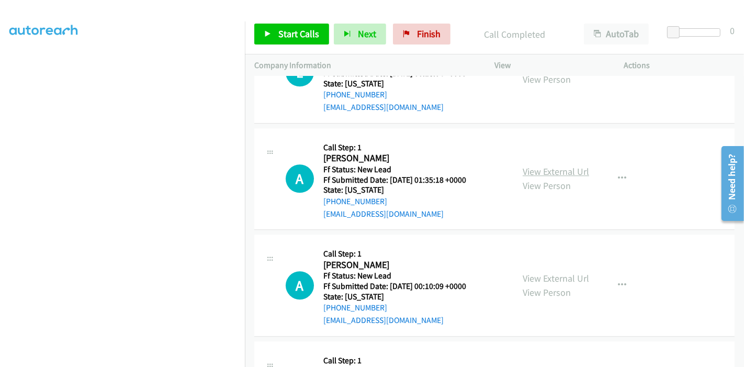
click at [548, 169] on link "View External Url" at bounding box center [556, 171] width 66 height 12
click at [532, 273] on link "View External Url" at bounding box center [556, 278] width 66 height 12
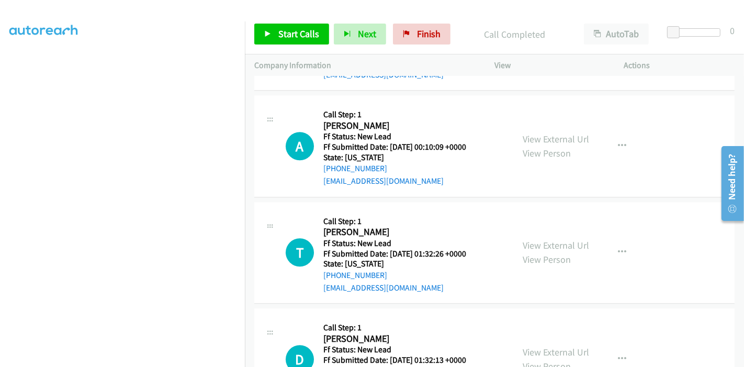
scroll to position [2383, 0]
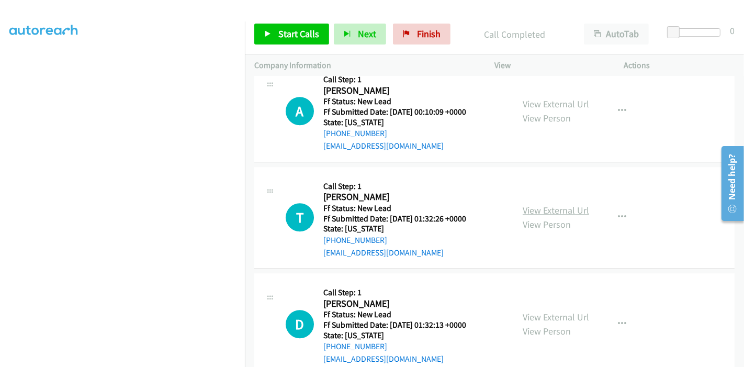
click at [532, 204] on link "View External Url" at bounding box center [556, 210] width 66 height 12
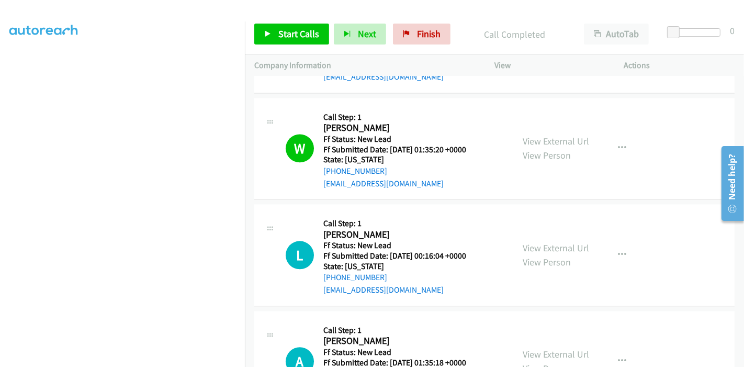
scroll to position [2092, 0]
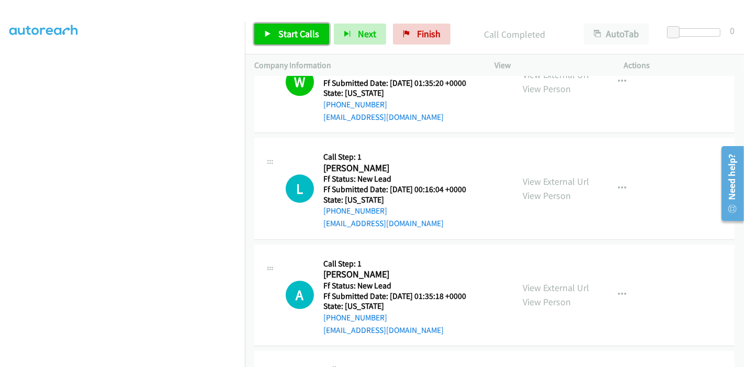
click at [285, 34] on span "Start Calls" at bounding box center [298, 34] width 41 height 12
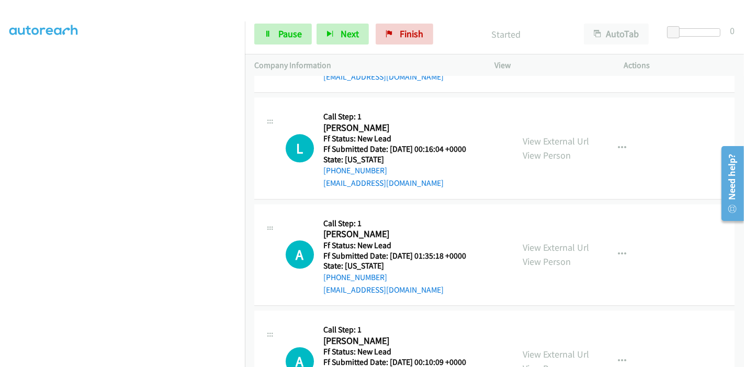
scroll to position [2150, 0]
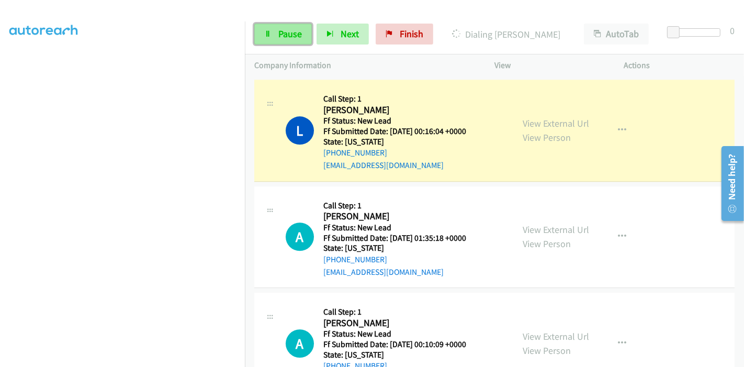
click at [276, 37] on link "Pause" at bounding box center [283, 34] width 58 height 21
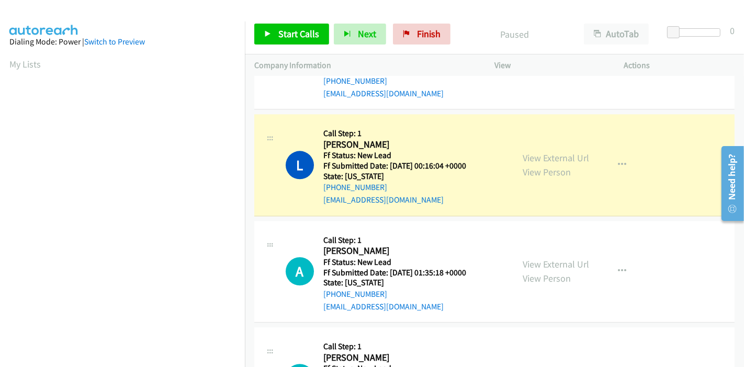
scroll to position [221, 0]
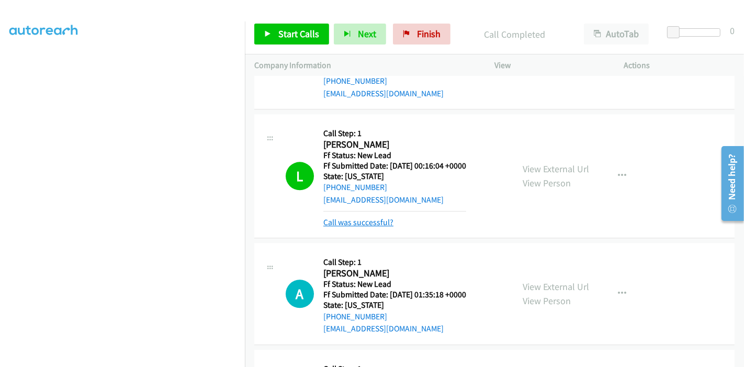
click at [365, 217] on link "Call was successful?" at bounding box center [358, 222] width 70 height 10
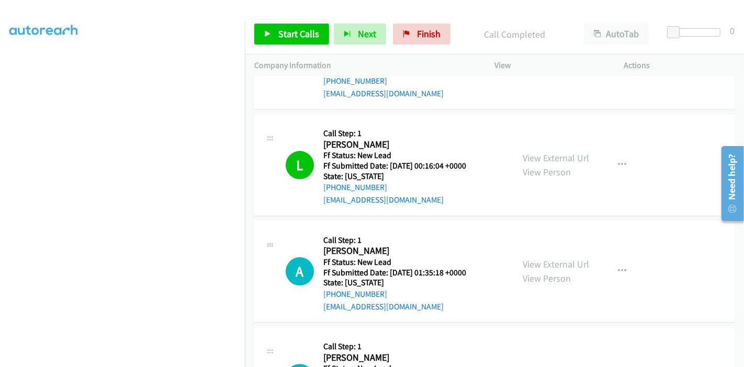
drag, startPoint x: 381, startPoint y: 183, endPoint x: 317, endPoint y: 183, distance: 63.3
click at [317, 183] on div "L Callback Scheduled Call Step: 1 [PERSON_NAME] America/New_York Ff Status: New…" at bounding box center [395, 164] width 218 height 83
copy link "[PHONE_NUMBER]"
click at [513, 123] on div "View External Url View Person View External Url Email Schedule/Manage Callback …" at bounding box center [582, 164] width 139 height 83
click at [279, 29] on span "Start Calls" at bounding box center [298, 34] width 41 height 12
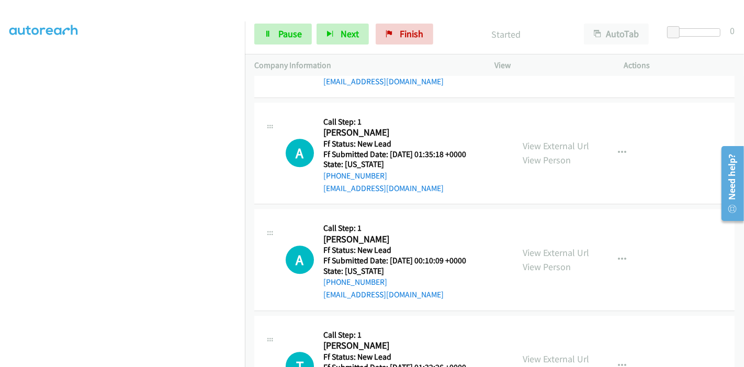
scroll to position [2232, 0]
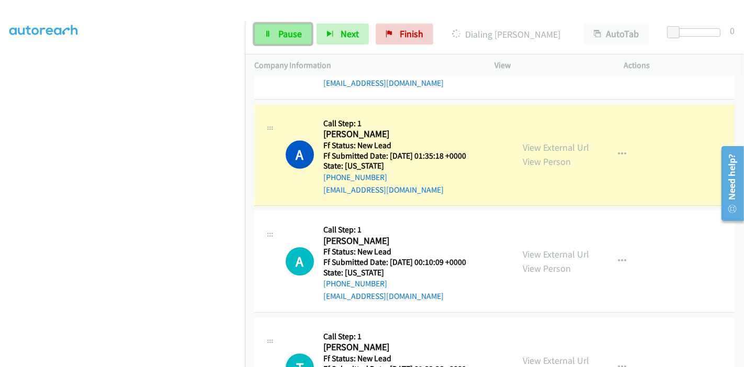
click at [272, 31] on link "Pause" at bounding box center [283, 34] width 58 height 21
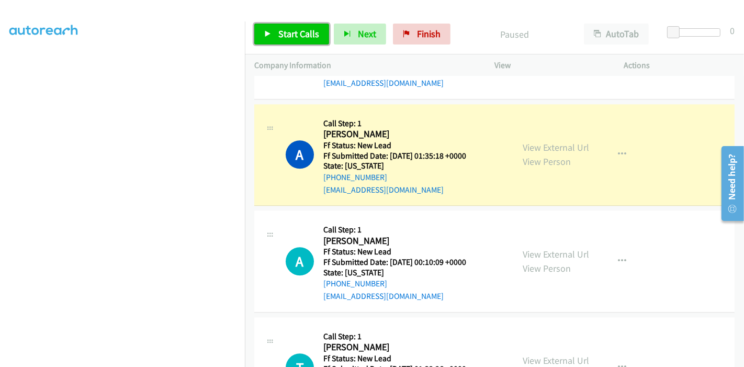
click at [279, 34] on span "Start Calls" at bounding box center [298, 34] width 41 height 12
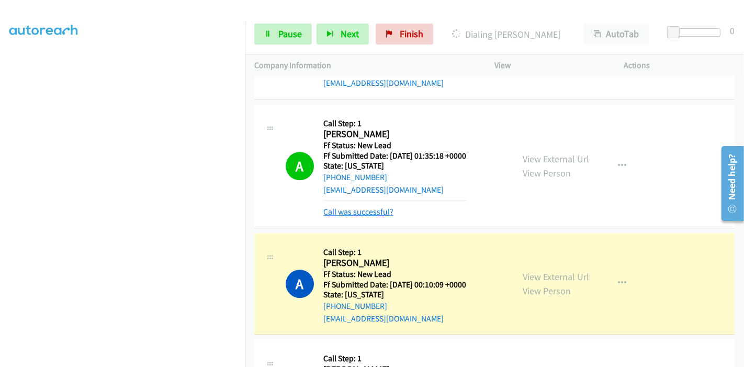
click at [365, 207] on link "Call was successful?" at bounding box center [358, 212] width 70 height 10
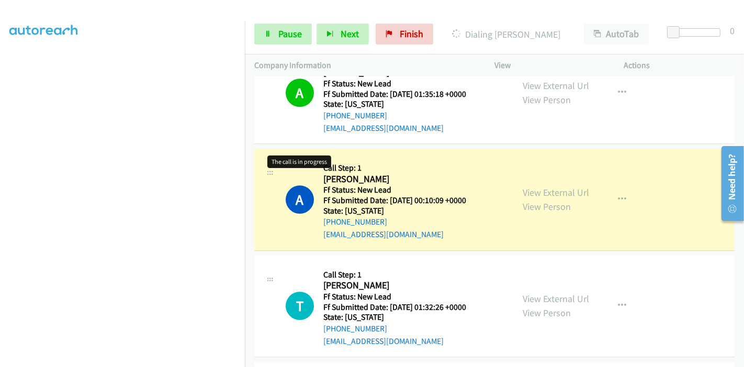
scroll to position [2349, 0]
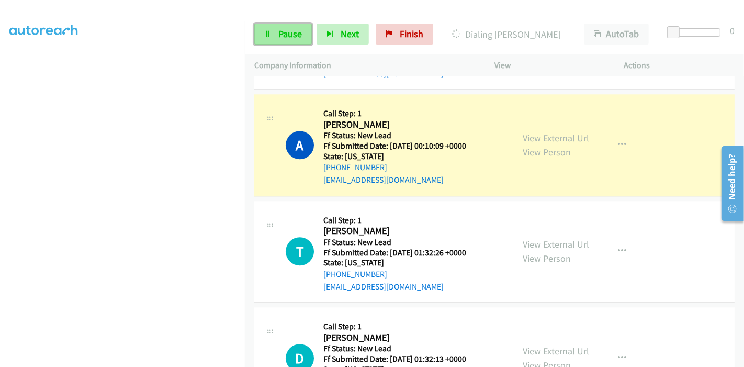
click at [279, 29] on span "Pause" at bounding box center [290, 34] width 24 height 12
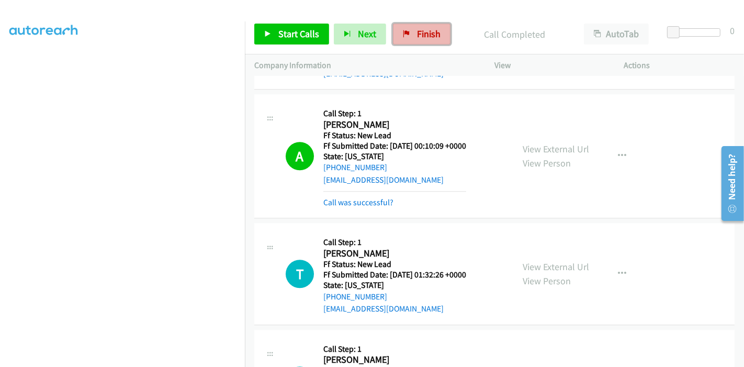
click at [422, 30] on span "Finish" at bounding box center [429, 34] width 24 height 12
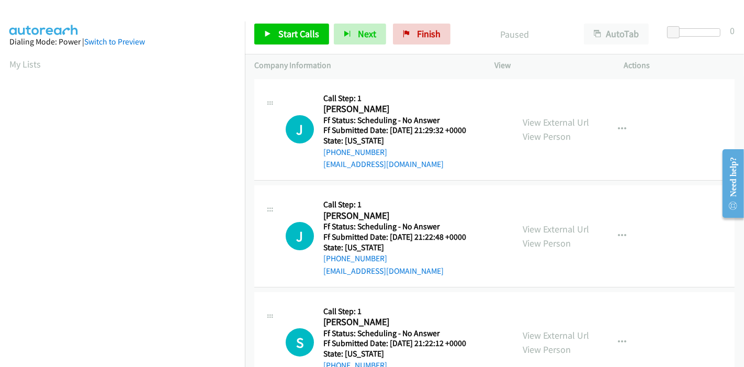
scroll to position [221, 0]
click at [426, 35] on span "Finish" at bounding box center [429, 34] width 24 height 12
